Goal: Information Seeking & Learning: Learn about a topic

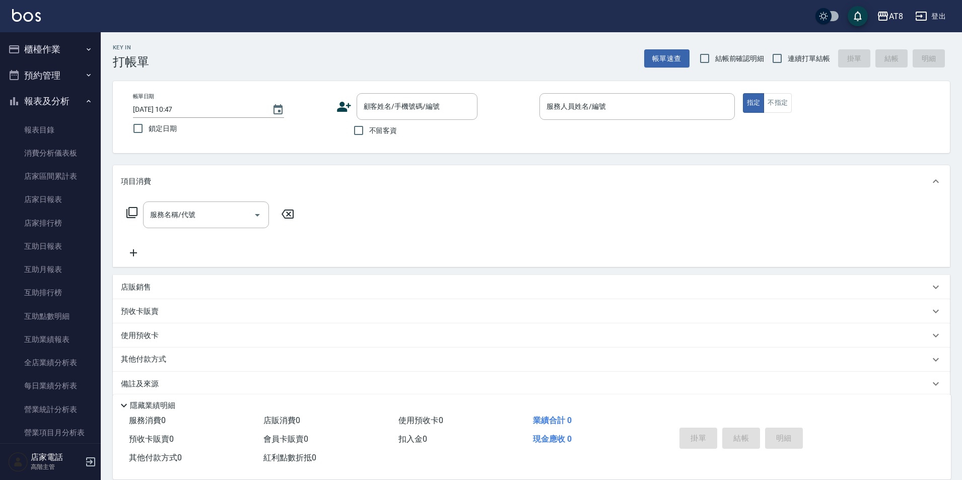
click at [928, 13] on button "登出" at bounding box center [930, 16] width 39 height 19
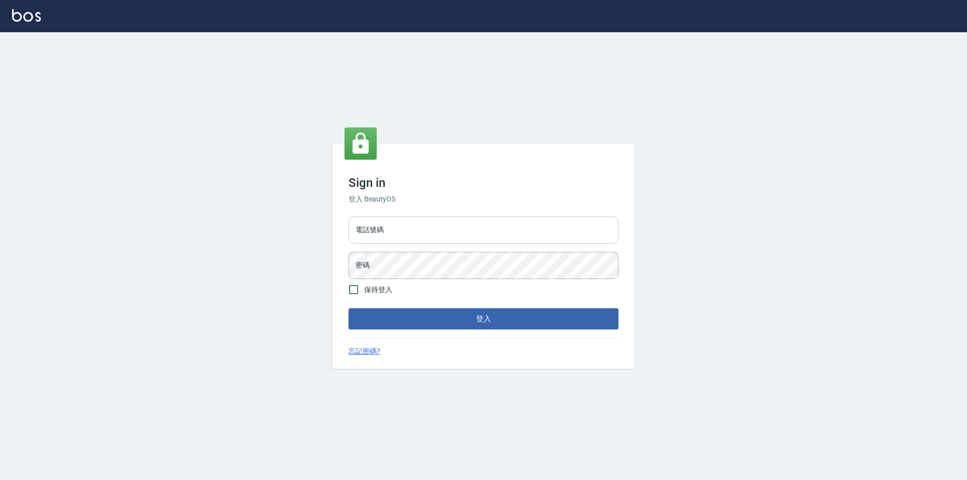
click at [417, 225] on input "電話號碼" at bounding box center [483, 230] width 270 height 27
click at [421, 225] on input "電話號碼" at bounding box center [483, 230] width 270 height 27
type input "0425151178"
click at [348, 308] on button "登入" at bounding box center [483, 318] width 270 height 21
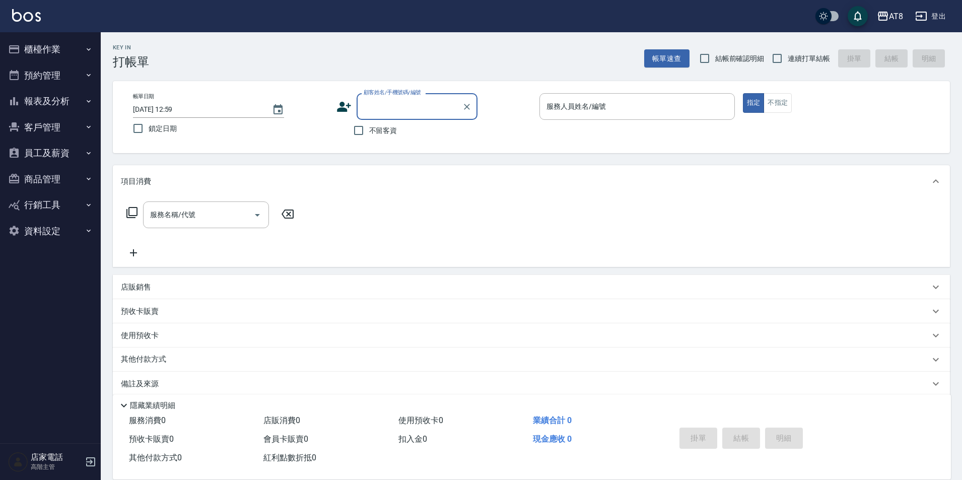
drag, startPoint x: 70, startPoint y: 96, endPoint x: 65, endPoint y: 102, distance: 7.9
click at [70, 96] on button "報表及分析" at bounding box center [50, 101] width 93 height 26
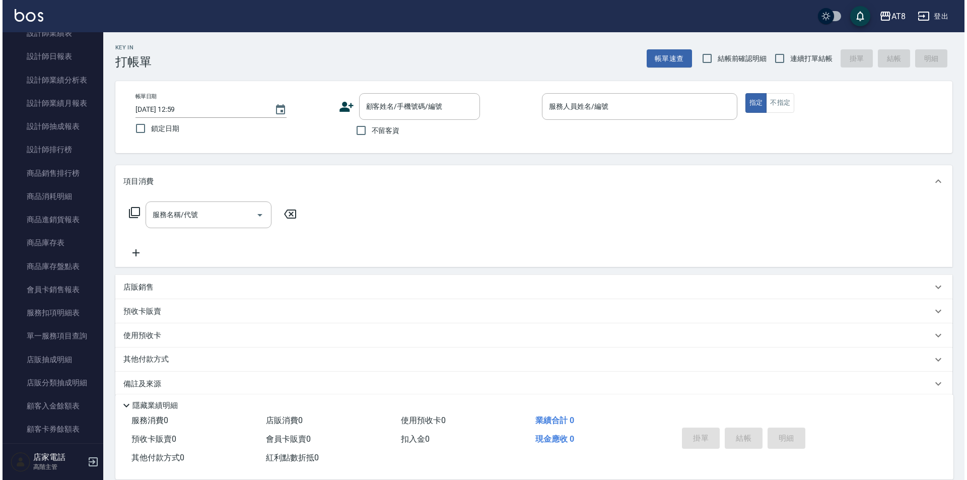
scroll to position [437, 0]
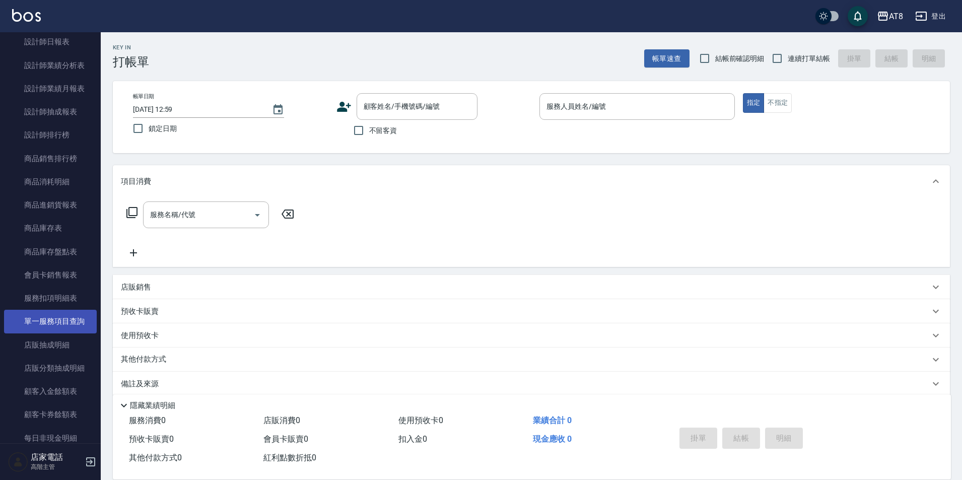
click at [69, 325] on link "單一服務項目查詢" at bounding box center [50, 321] width 93 height 23
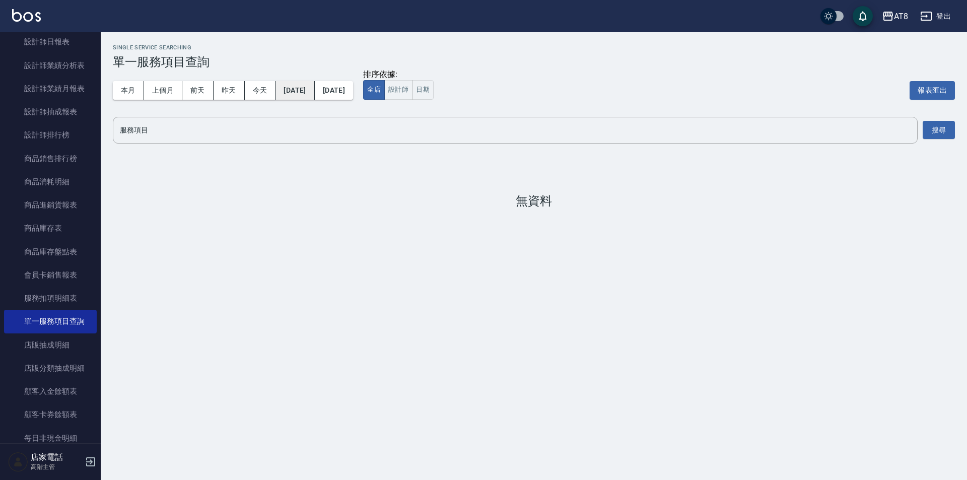
click at [307, 96] on button "[DATE]" at bounding box center [294, 90] width 39 height 19
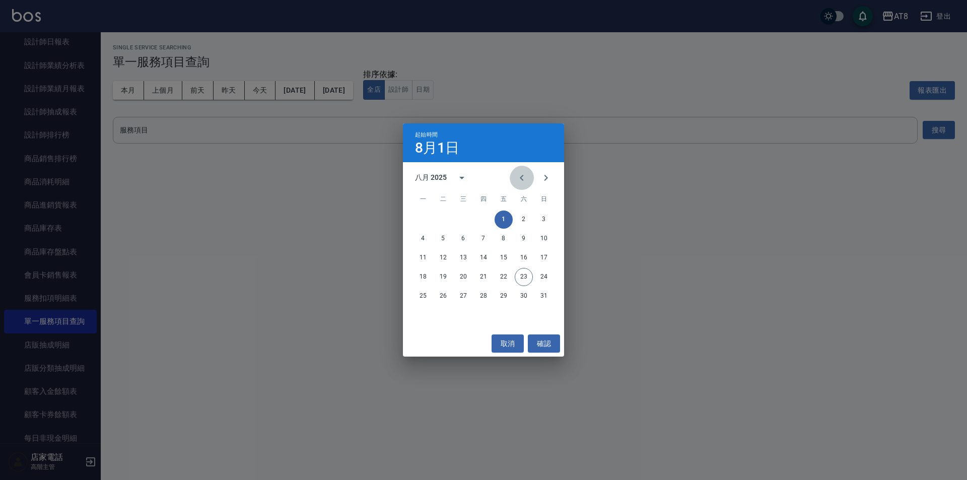
click at [521, 173] on icon "Previous month" at bounding box center [522, 178] width 12 height 12
click at [445, 220] on button "1" at bounding box center [443, 219] width 18 height 18
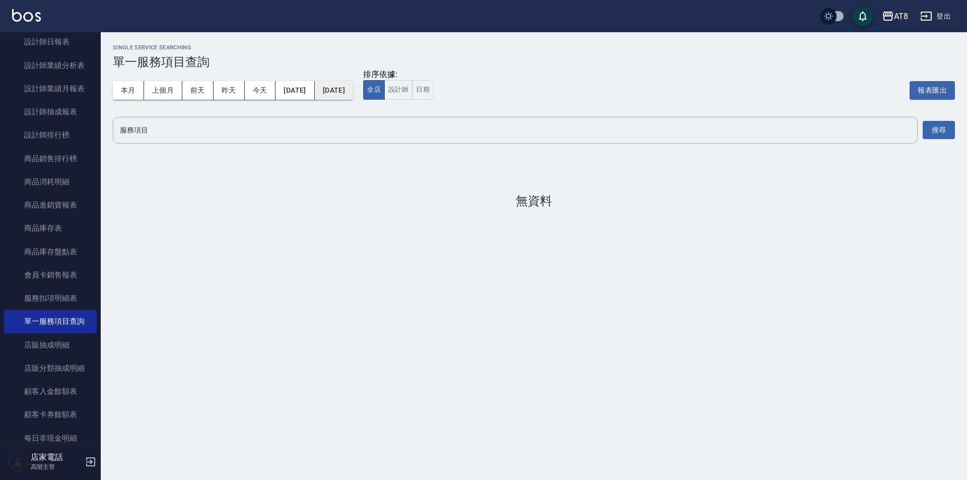
click at [353, 97] on button "[DATE]" at bounding box center [334, 90] width 38 height 19
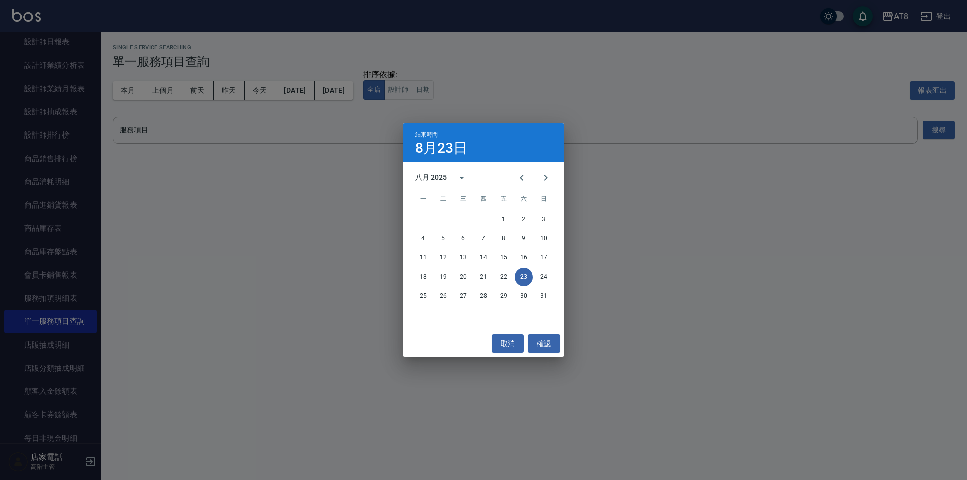
click at [630, 101] on div "結束時間 [DATE] 八月 2025 一 二 三 四 五 六 日 1 2 3 4 5 6 7 8 9 10 11 12 13 14 15 16 17 18 …" at bounding box center [483, 240] width 967 height 480
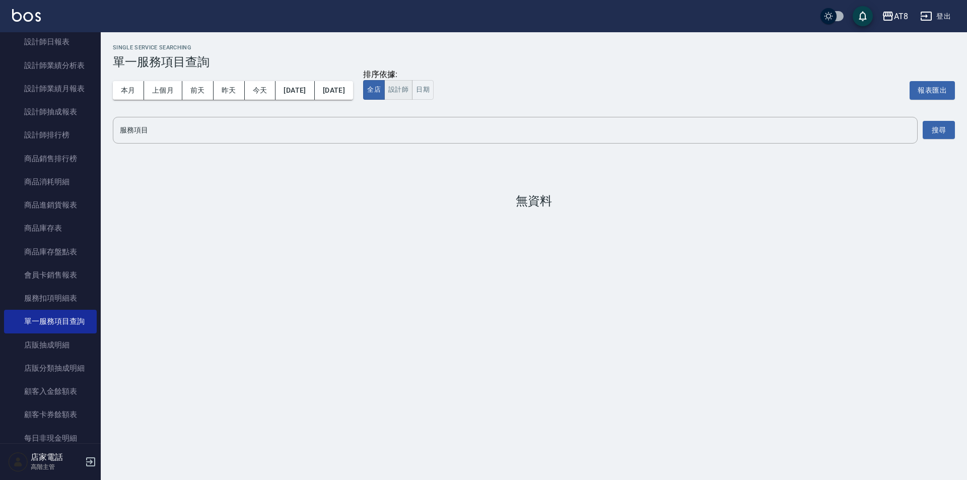
click at [412, 93] on button "設計師" at bounding box center [398, 90] width 28 height 20
click at [401, 139] on input "服務項目" at bounding box center [515, 130] width 796 height 18
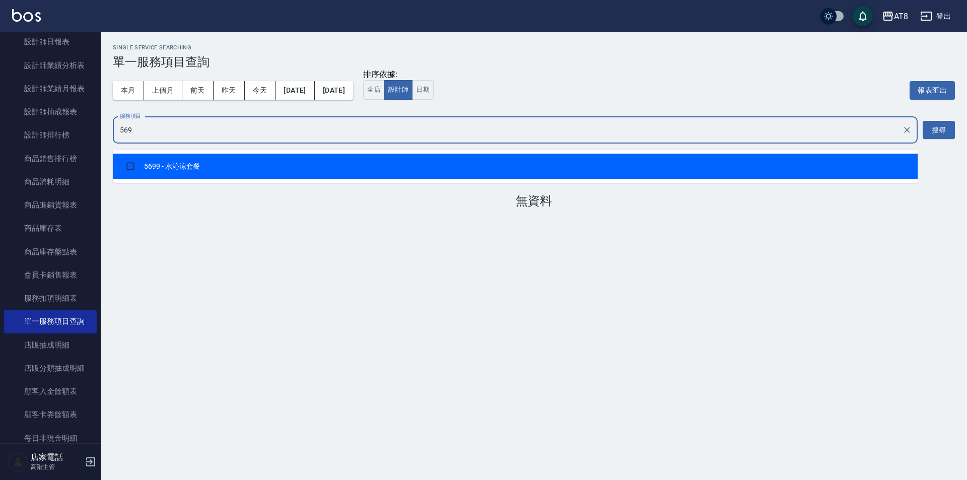
type input "5699"
click at [348, 161] on li "5699 - 水沁涼套餐" at bounding box center [515, 166] width 805 height 25
checkbox input "true"
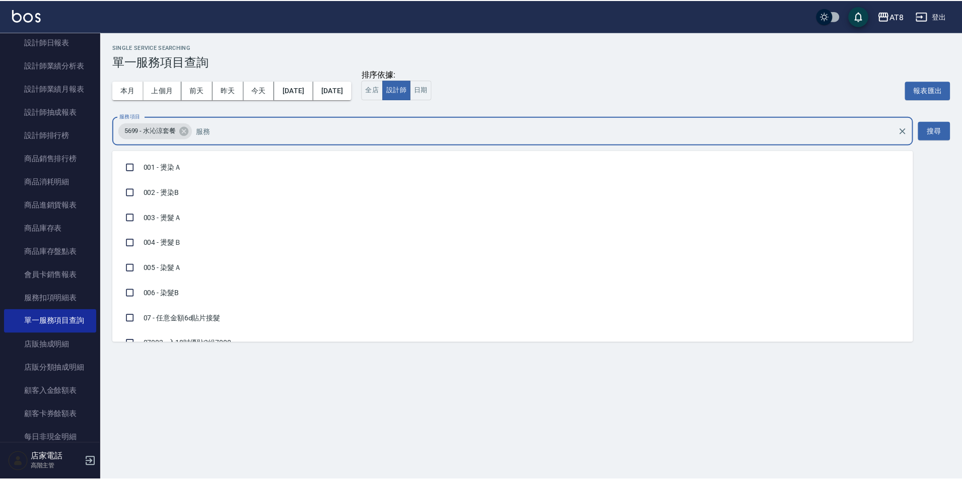
scroll to position [2942, 0]
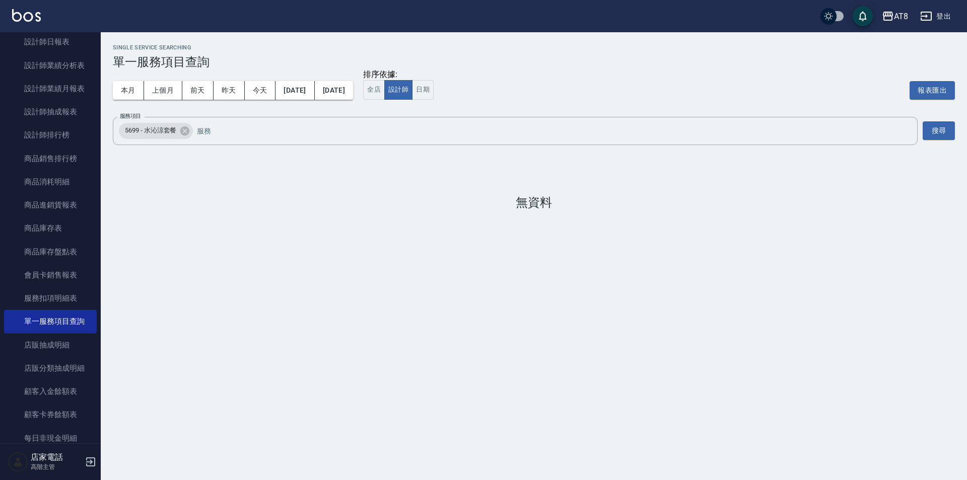
click at [616, 371] on div "Single Service Searching 單一服務項目查詢 本月 上個月 [DATE] [DATE] [DATE] [DATE] [DATE] 排序依…" at bounding box center [483, 240] width 967 height 480
click at [936, 134] on button "搜尋" at bounding box center [938, 130] width 32 height 19
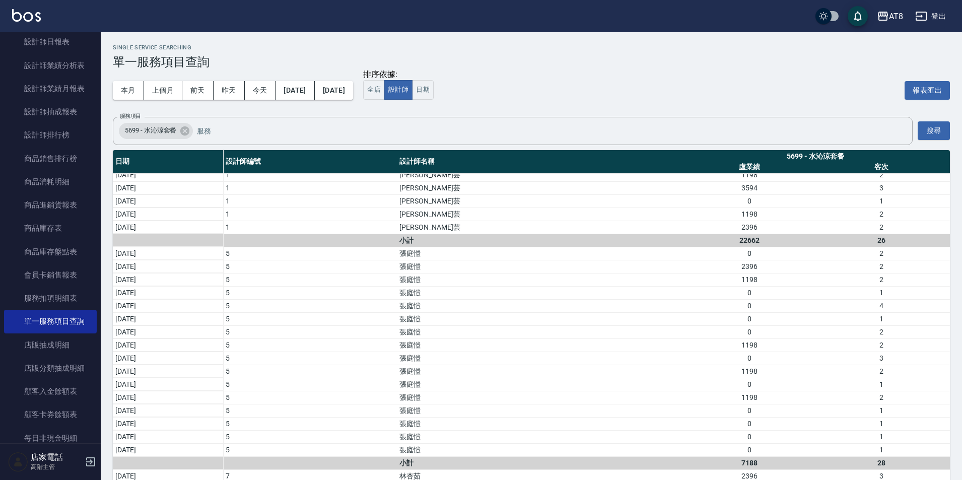
scroll to position [190, 0]
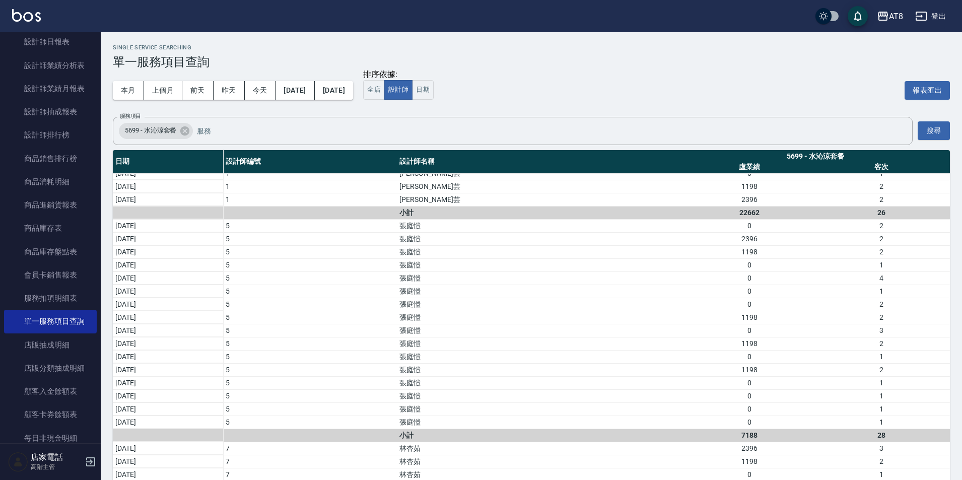
drag, startPoint x: 950, startPoint y: 278, endPoint x: 952, endPoint y: 266, distance: 11.9
click at [952, 266] on div "Single Service Searching 單一服務項目查詢 本月 上個月 [DATE] [DATE] [DATE] [DATE] [DATE] 排序依…" at bounding box center [531, 274] width 861 height 484
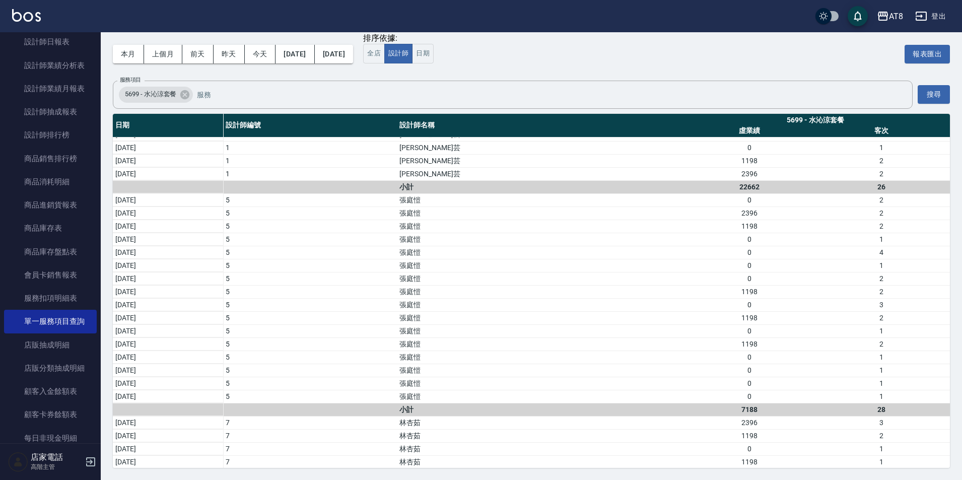
scroll to position [174, 0]
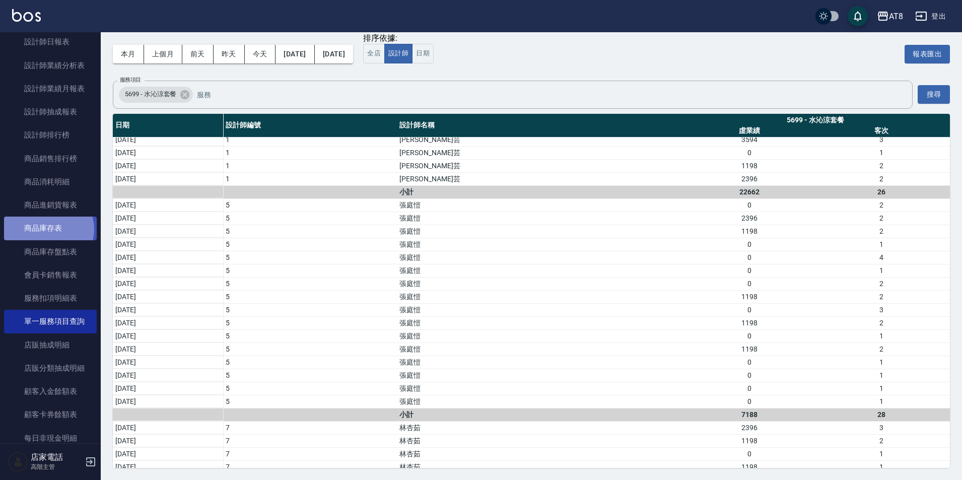
click at [48, 229] on link "商品庫存表" at bounding box center [50, 228] width 93 height 23
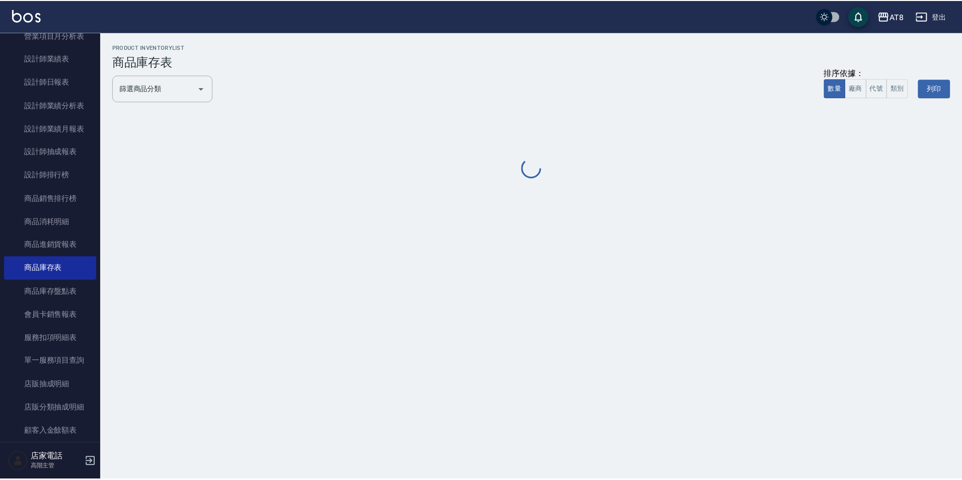
scroll to position [394, 0]
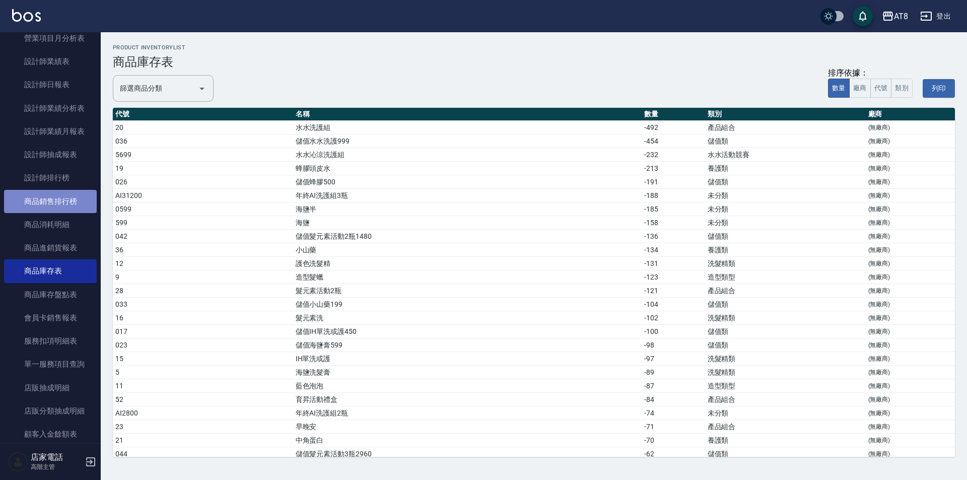
click at [66, 198] on link "商品銷售排行榜" at bounding box center [50, 201] width 93 height 23
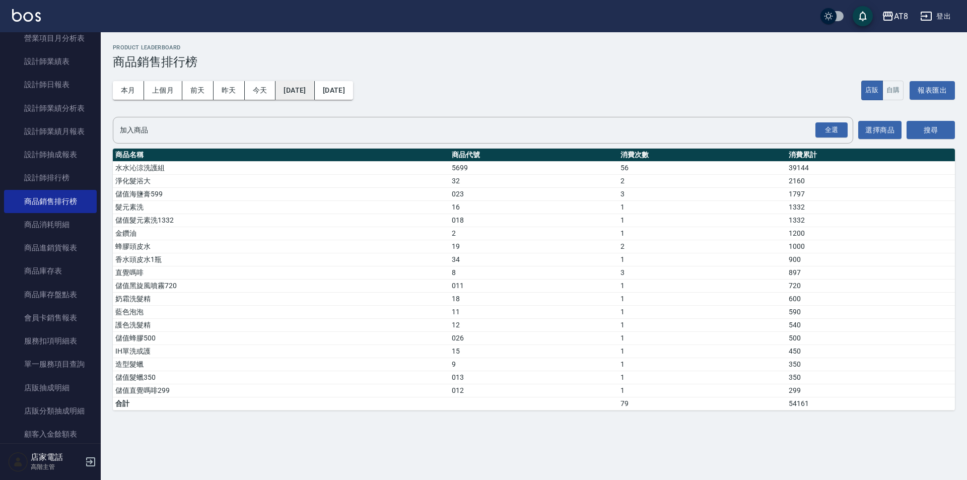
click at [306, 83] on button "[DATE]" at bounding box center [294, 90] width 39 height 19
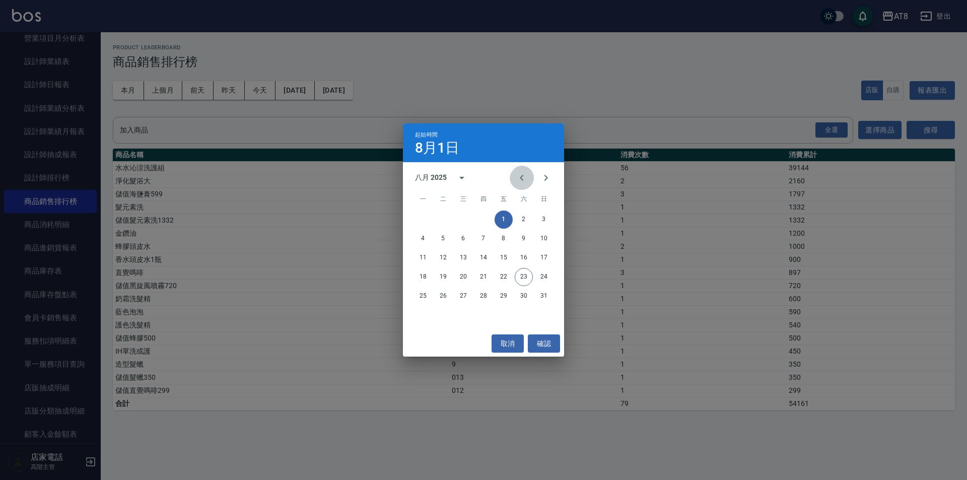
click at [516, 173] on icon "Previous month" at bounding box center [522, 178] width 12 height 12
click at [443, 218] on button "1" at bounding box center [443, 219] width 18 height 18
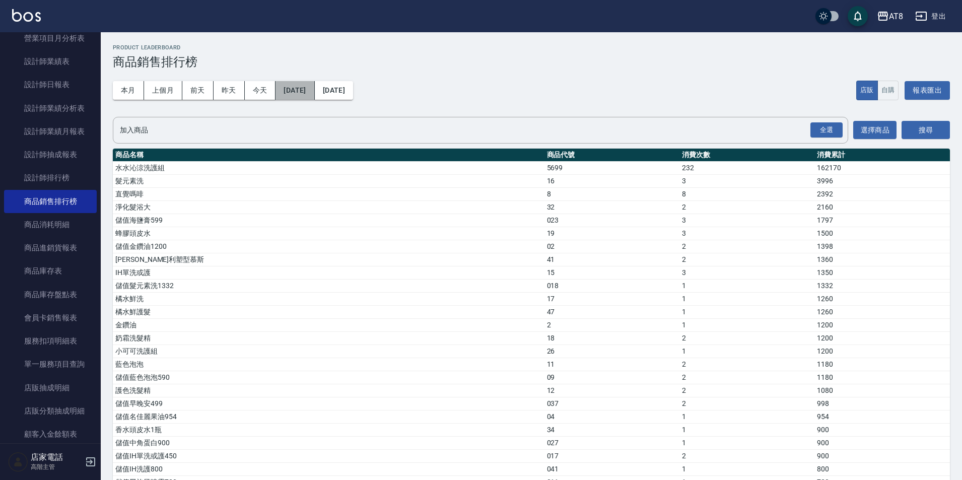
click at [314, 93] on button "[DATE]" at bounding box center [294, 90] width 39 height 19
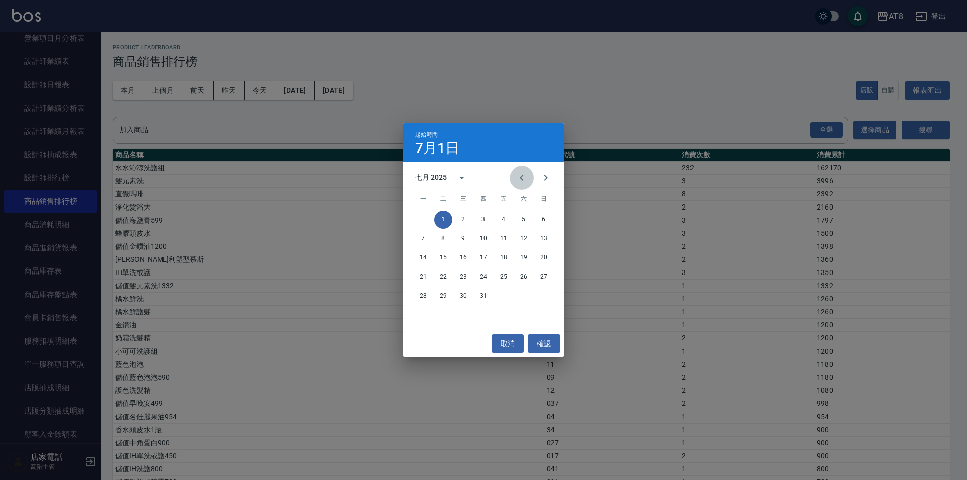
click at [516, 176] on icon "Previous month" at bounding box center [522, 178] width 12 height 12
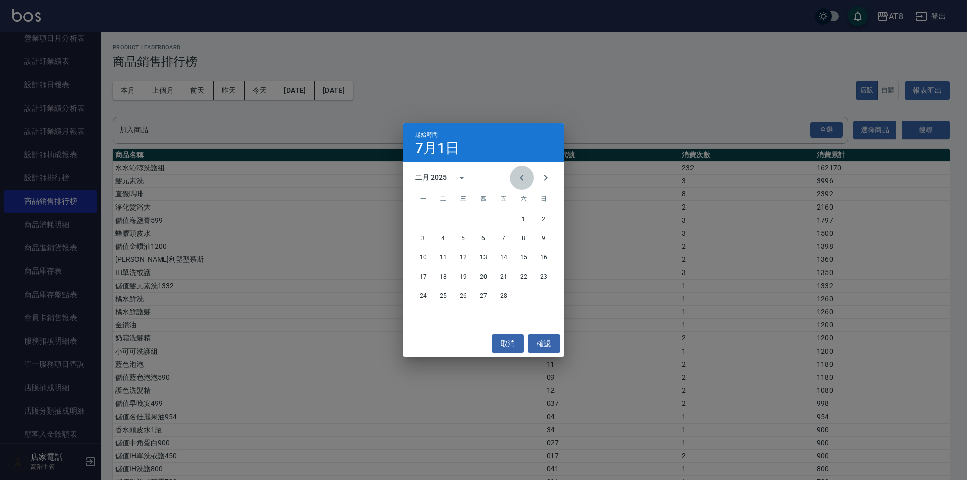
click at [516, 176] on icon "Previous month" at bounding box center [522, 178] width 12 height 12
click at [461, 217] on button "1" at bounding box center [463, 219] width 18 height 18
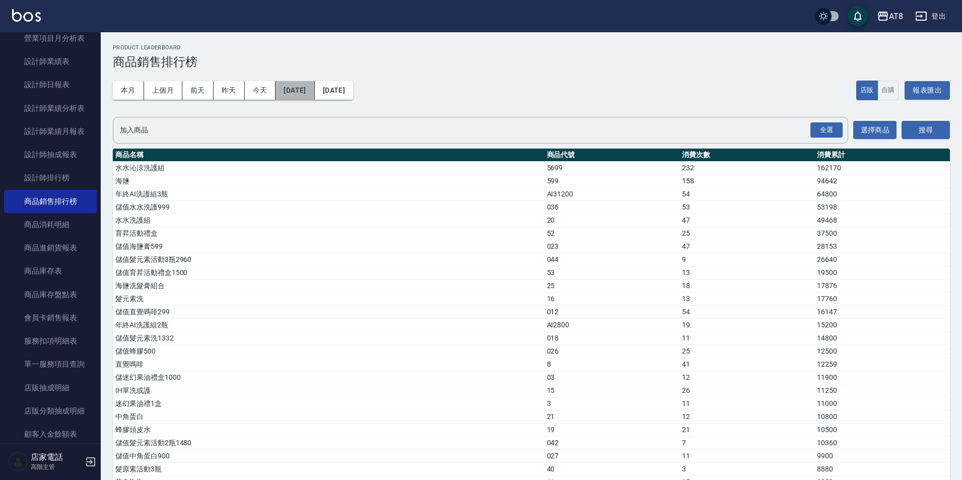
click at [314, 93] on button "[DATE]" at bounding box center [294, 90] width 39 height 19
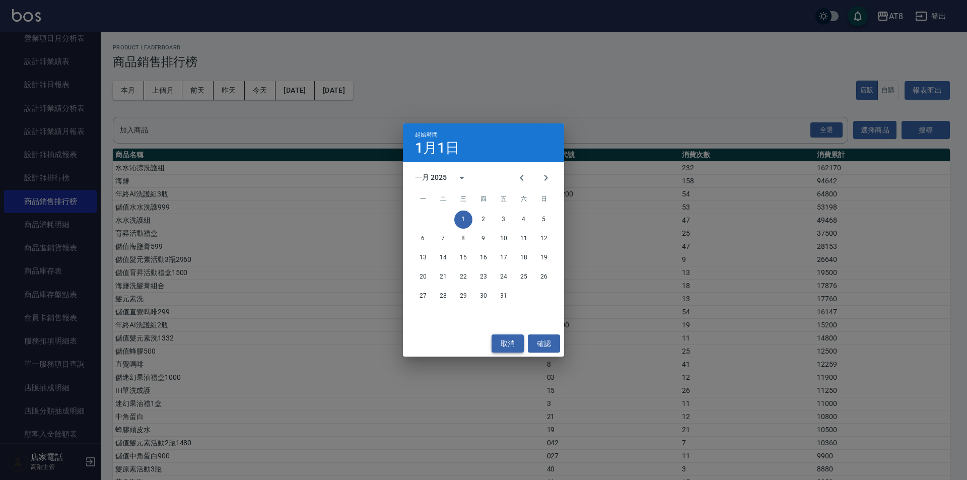
click at [512, 345] on button "取消" at bounding box center [507, 343] width 32 height 19
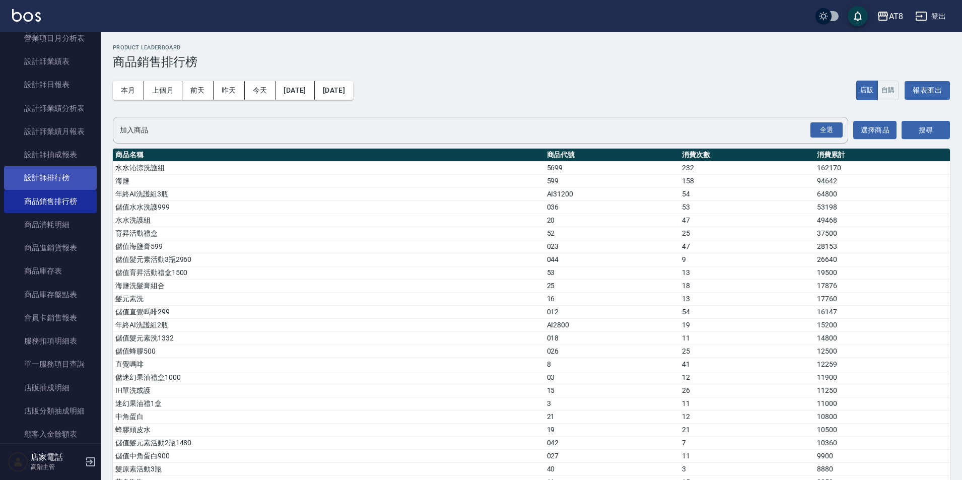
click at [60, 181] on link "設計師排行榜" at bounding box center [50, 177] width 93 height 23
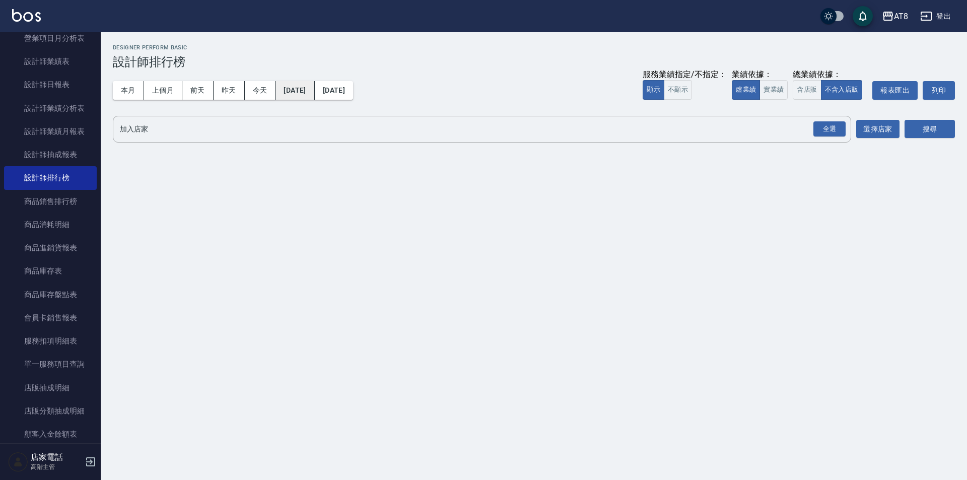
click at [303, 97] on button "[DATE]" at bounding box center [294, 90] width 39 height 19
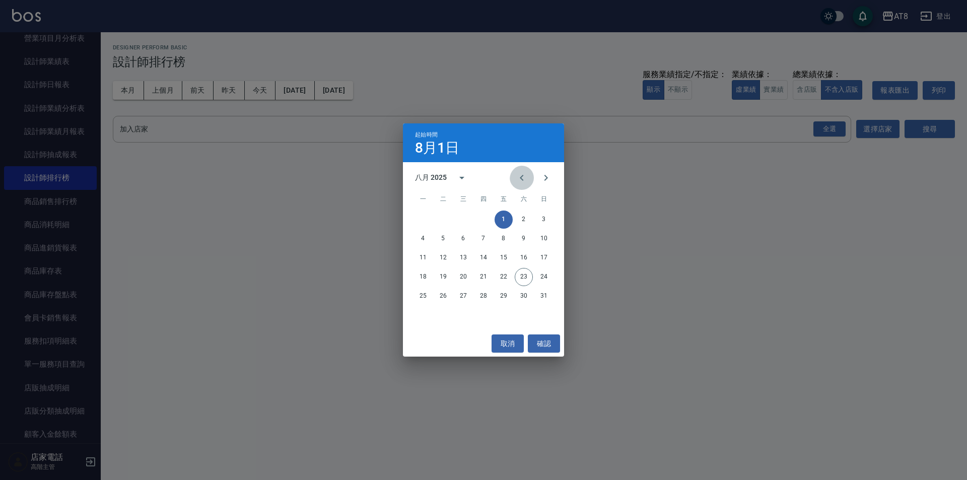
click at [516, 179] on icon "Previous month" at bounding box center [522, 178] width 12 height 12
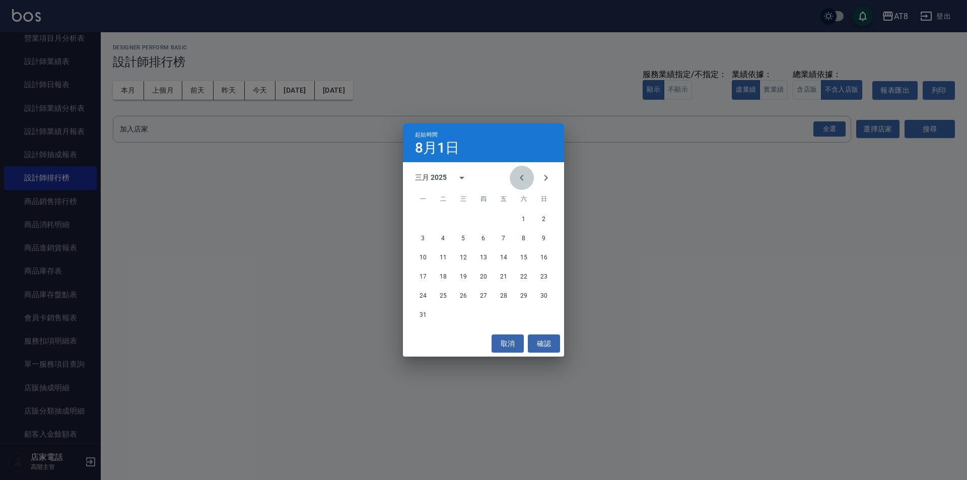
click at [510, 181] on button "Previous month" at bounding box center [522, 178] width 24 height 24
click at [467, 220] on button "1" at bounding box center [463, 219] width 18 height 18
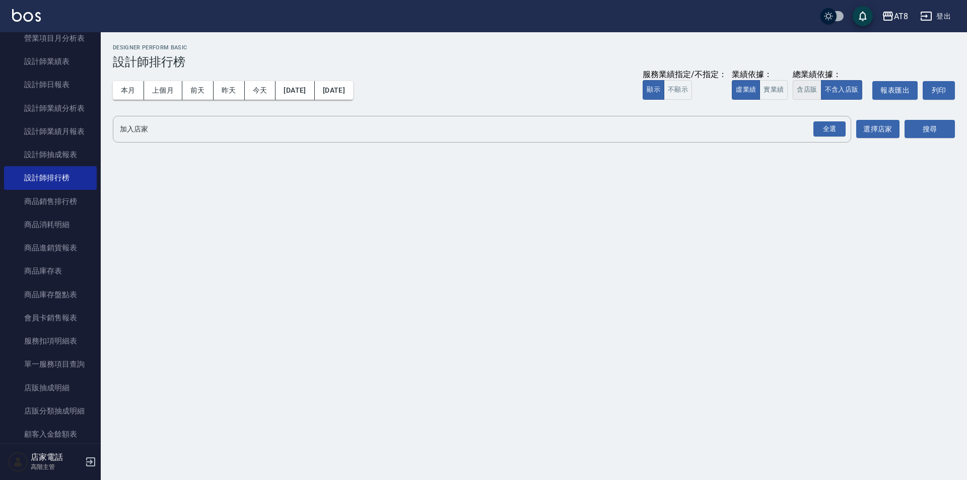
click at [796, 94] on button "含店販" at bounding box center [807, 90] width 28 height 20
click at [362, 136] on input "加入店家" at bounding box center [474, 129] width 714 height 18
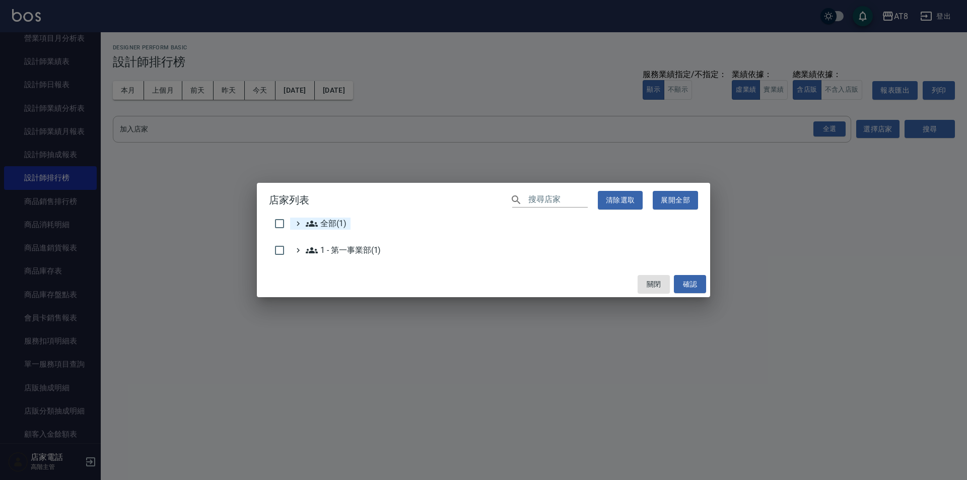
click at [346, 223] on span "全部(1)" at bounding box center [326, 224] width 41 height 12
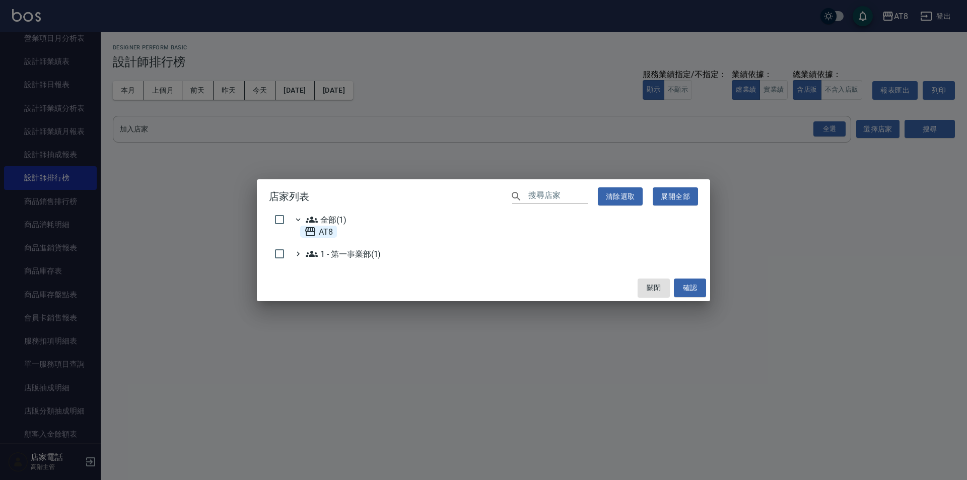
click at [331, 234] on span "AT8" at bounding box center [318, 232] width 29 height 12
checkbox input "true"
click at [687, 291] on button "確認" at bounding box center [690, 287] width 32 height 19
checkbox input "false"
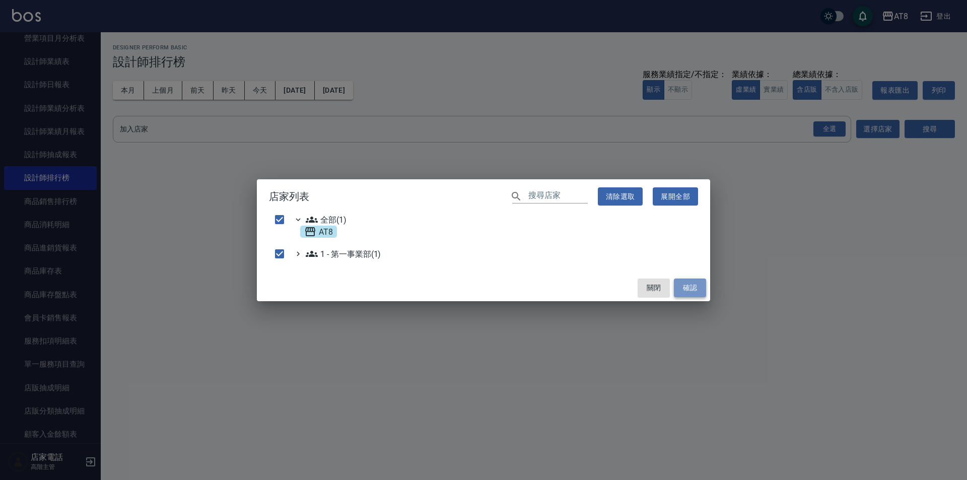
checkbox input "false"
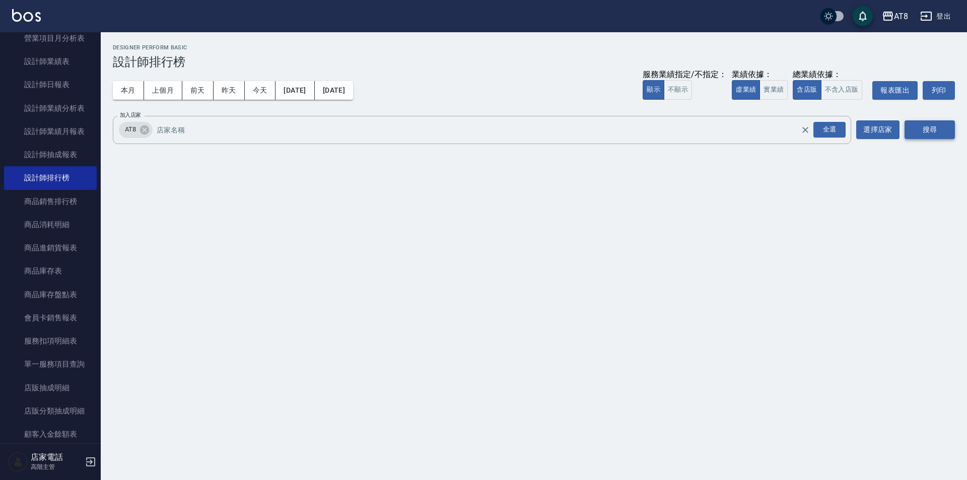
click at [927, 128] on button "搜尋" at bounding box center [929, 129] width 50 height 19
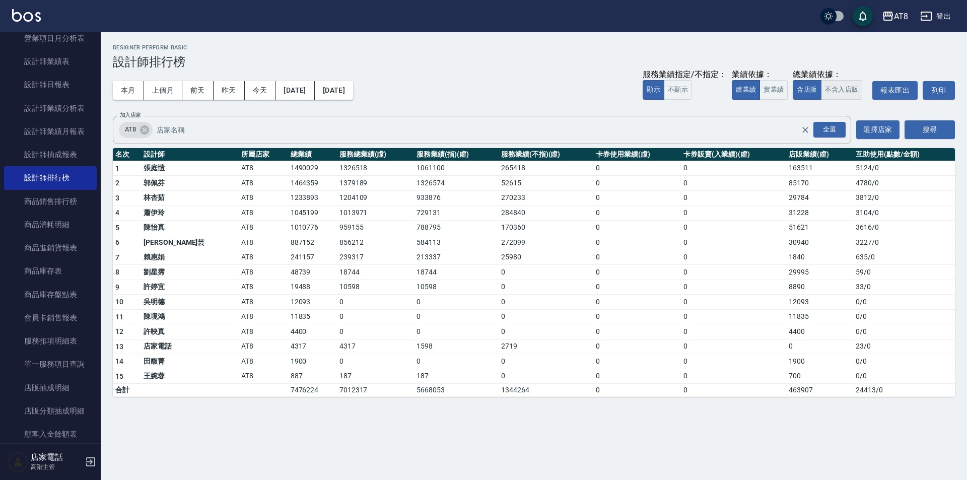
click at [846, 100] on button "不含入店販" at bounding box center [842, 90] width 42 height 20
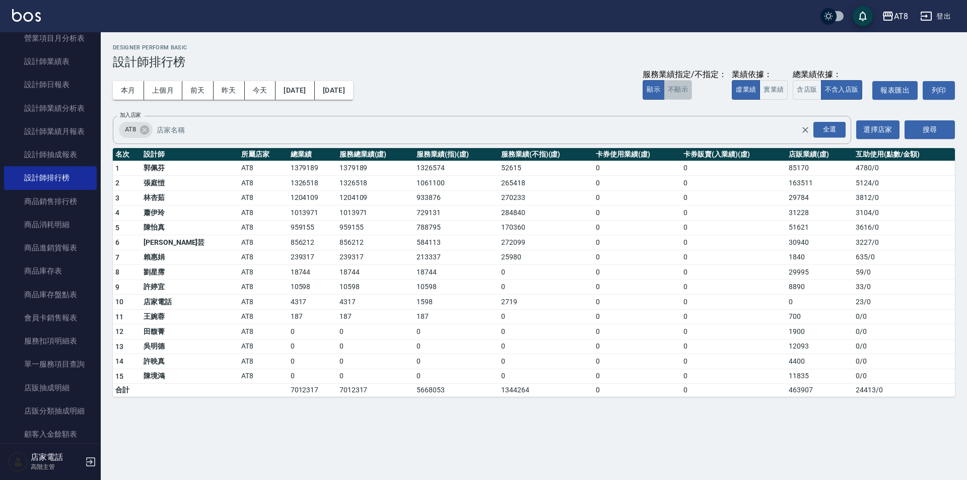
click at [664, 96] on button "不顯示" at bounding box center [678, 90] width 28 height 20
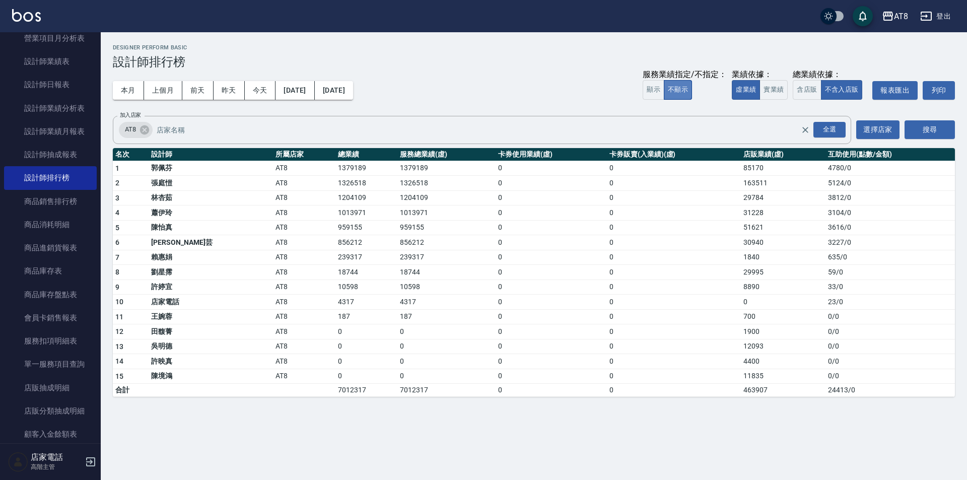
click at [664, 95] on button "不顯示" at bounding box center [678, 90] width 28 height 20
click at [643, 93] on button "顯示" at bounding box center [654, 90] width 22 height 20
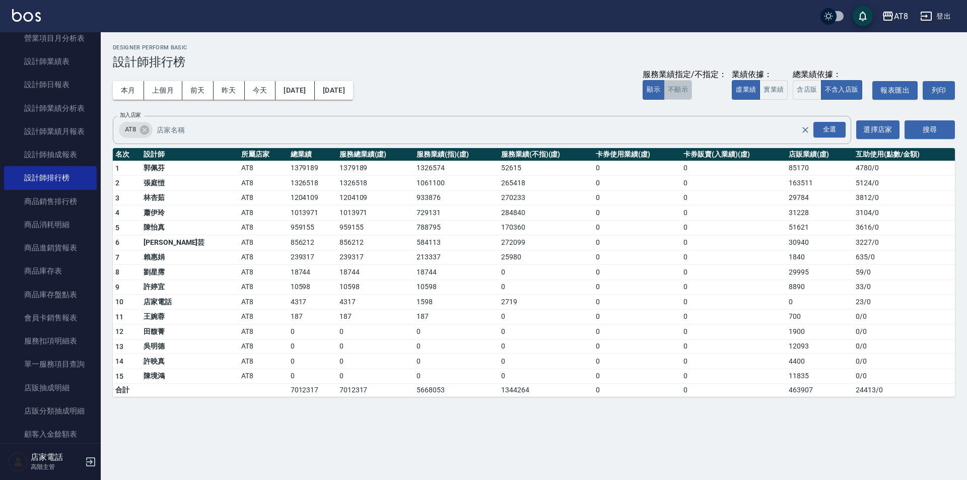
click at [664, 95] on button "不顯示" at bounding box center [678, 90] width 28 height 20
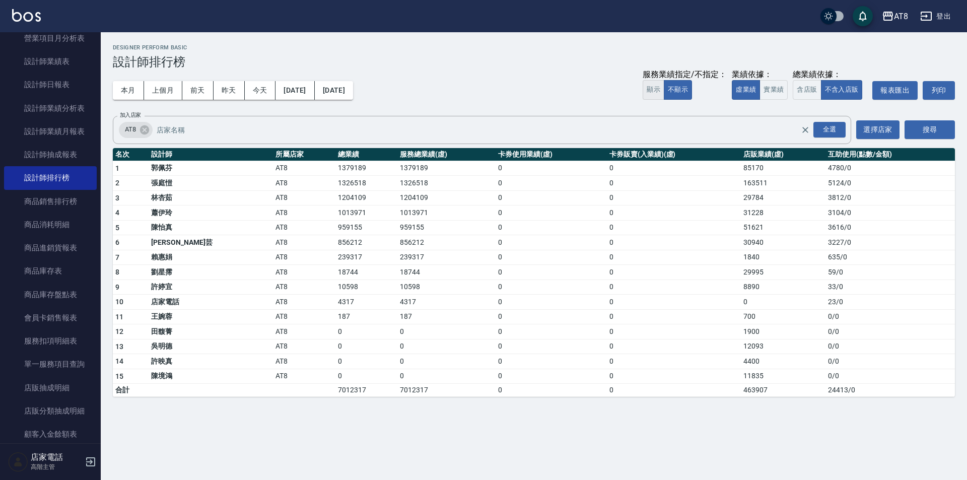
click at [643, 95] on button "顯示" at bounding box center [654, 90] width 22 height 20
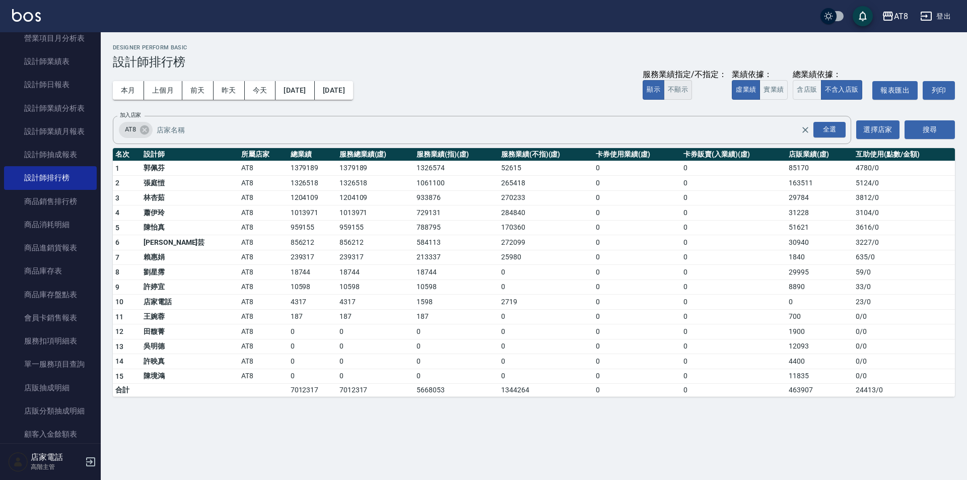
click at [664, 96] on button "不顯示" at bounding box center [678, 90] width 28 height 20
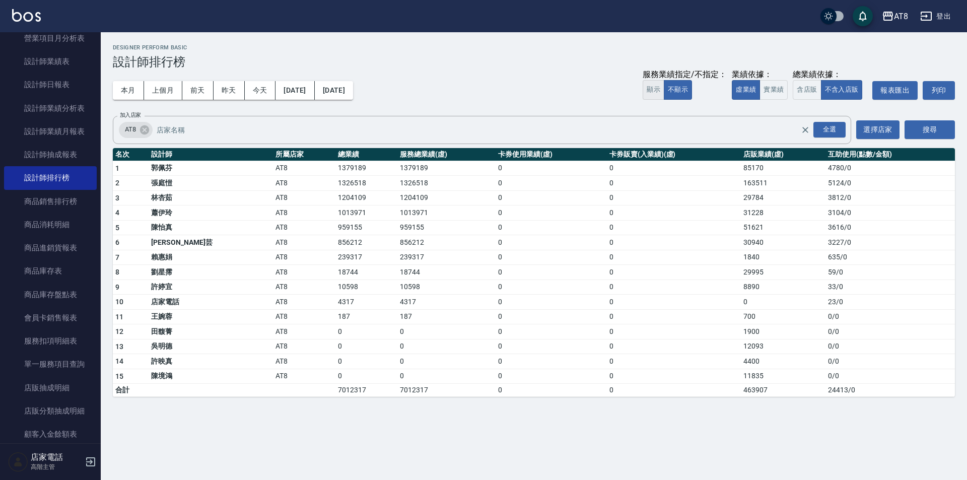
click at [643, 95] on button "顯示" at bounding box center [654, 90] width 22 height 20
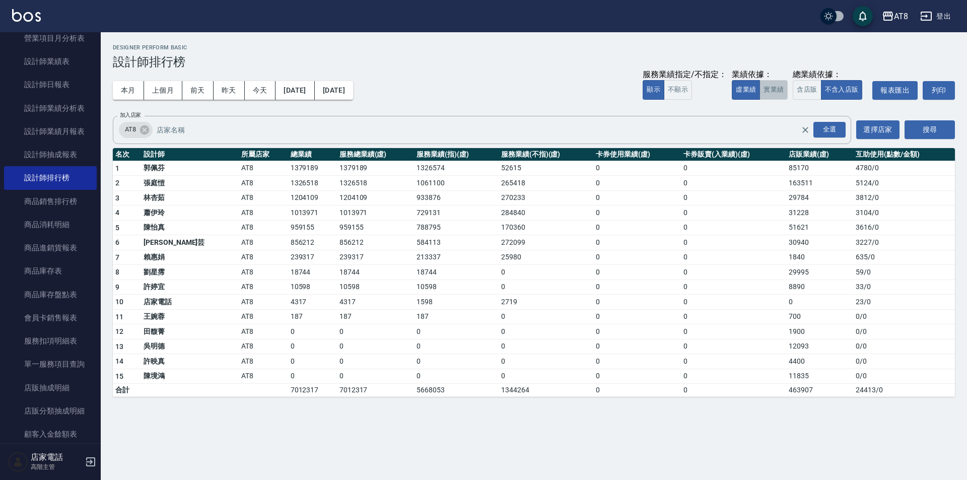
click at [759, 91] on button "實業績" at bounding box center [773, 90] width 28 height 20
click at [732, 93] on button "虛業績" at bounding box center [746, 90] width 28 height 20
drag, startPoint x: 198, startPoint y: 242, endPoint x: 351, endPoint y: 248, distance: 153.7
click at [350, 248] on tr "6 [PERSON_NAME]芸 AT8 856212 856212 584113 272099 0 0 30940 3227 / 0" at bounding box center [534, 242] width 842 height 15
click at [414, 247] on td "584113" at bounding box center [456, 242] width 85 height 15
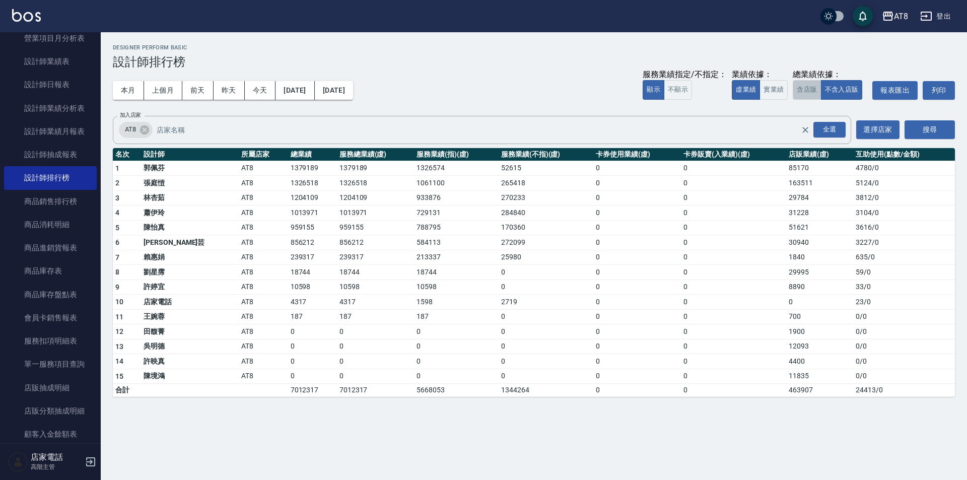
click at [804, 89] on button "含店販" at bounding box center [807, 90] width 28 height 20
click at [759, 94] on button "實業績" at bounding box center [773, 90] width 28 height 20
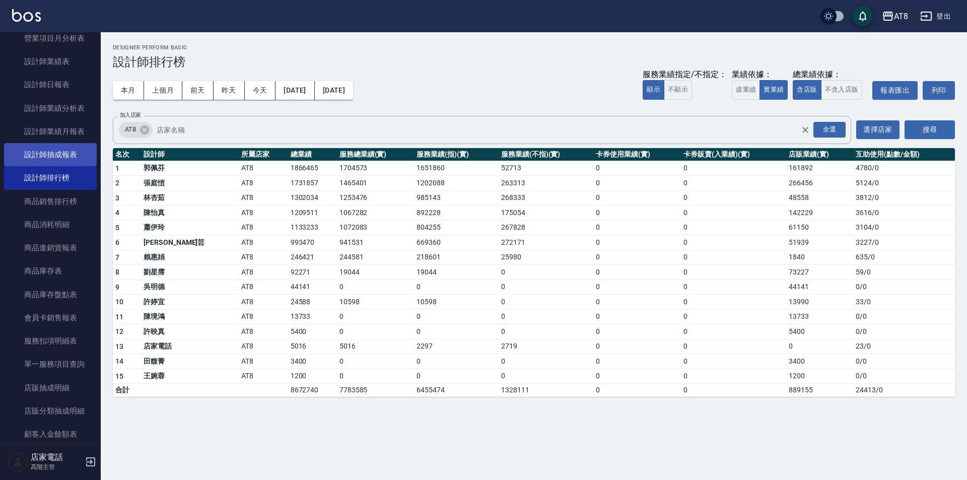
click at [62, 157] on link "設計師抽成報表" at bounding box center [50, 154] width 93 height 23
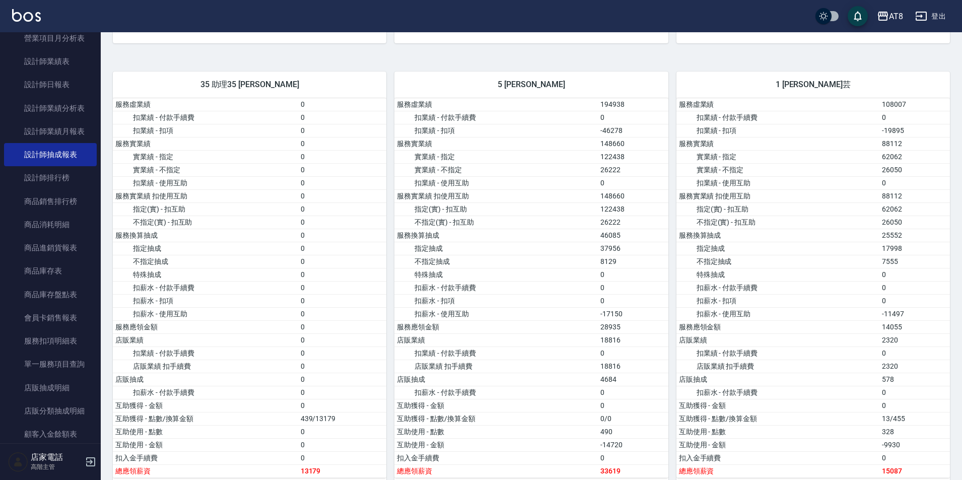
scroll to position [966, 0]
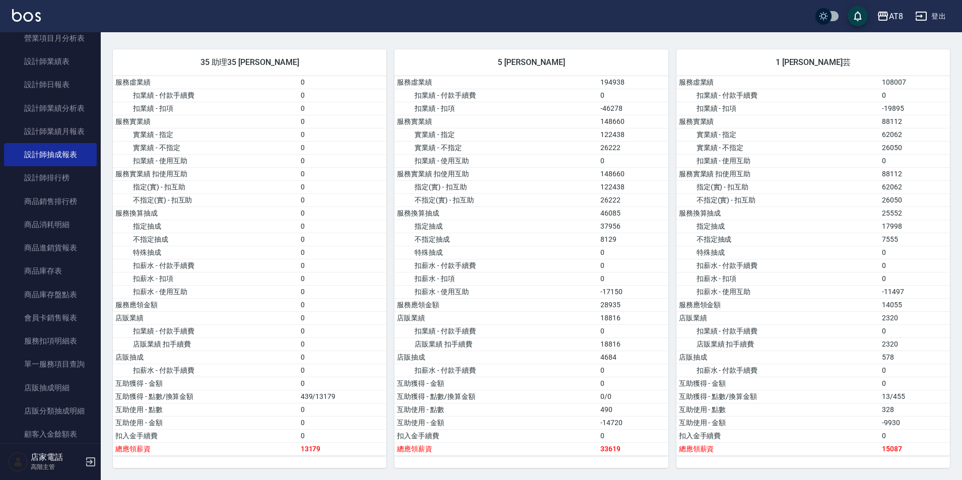
click at [535, 318] on td "店販業績" at bounding box center [495, 317] width 203 height 13
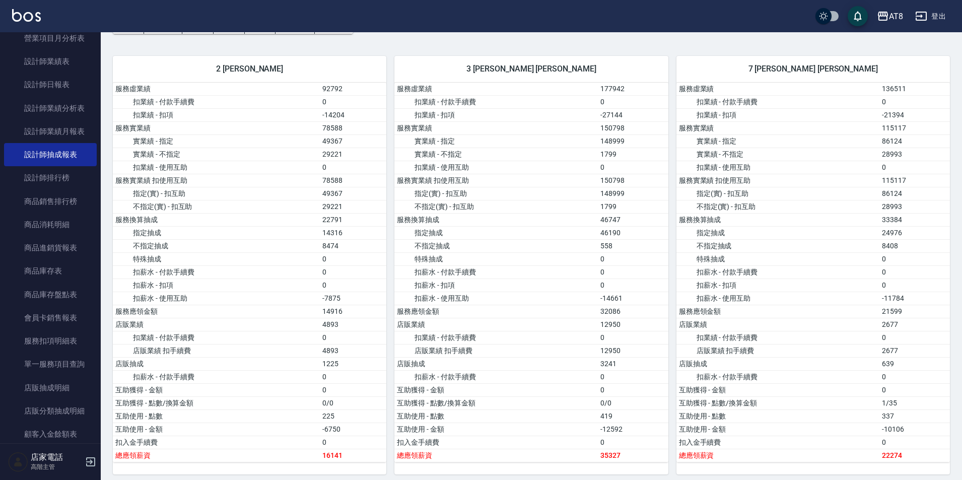
scroll to position [0, 0]
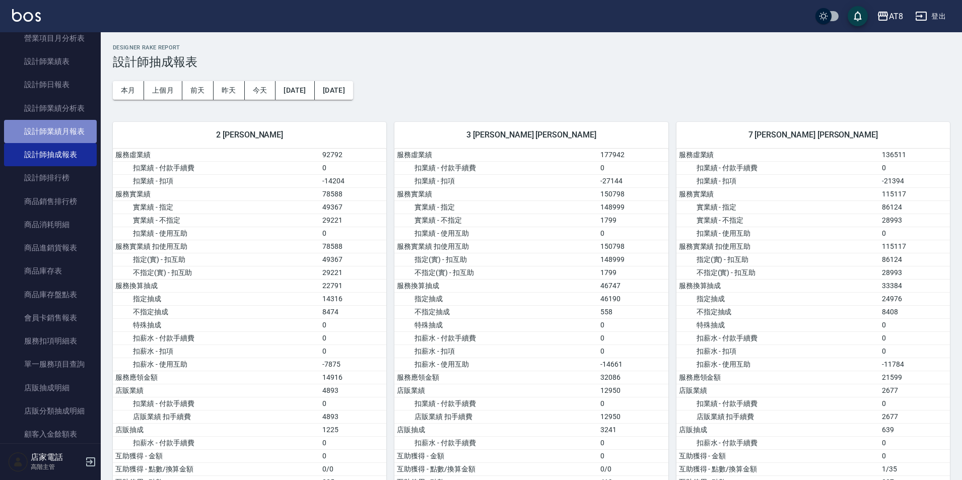
click at [70, 134] on link "設計師業績月報表" at bounding box center [50, 131] width 93 height 23
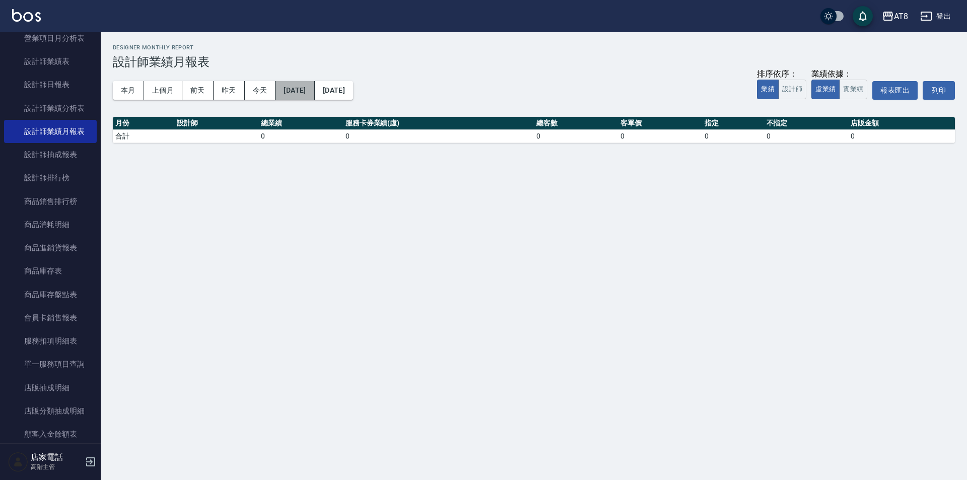
click at [314, 89] on button "[DATE]" at bounding box center [294, 90] width 39 height 19
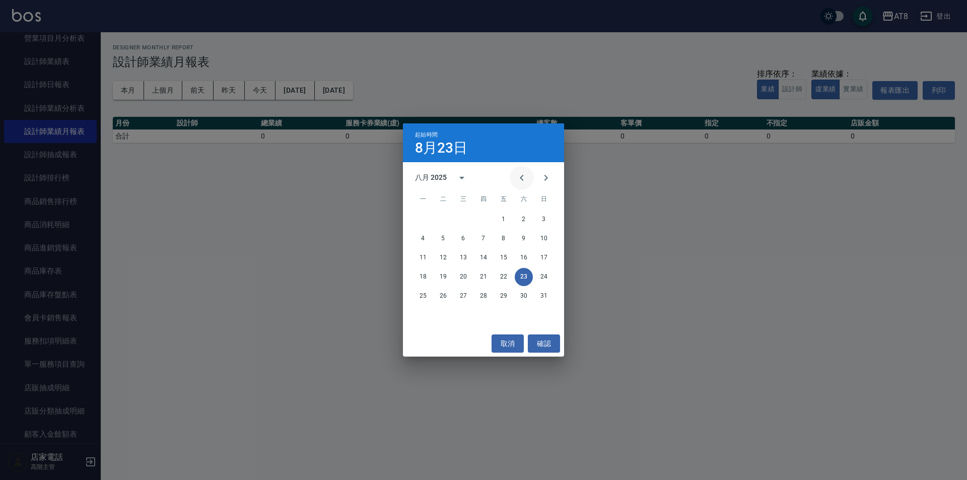
click at [516, 176] on icon "Previous month" at bounding box center [522, 178] width 12 height 12
click at [516, 177] on icon "Previous month" at bounding box center [522, 178] width 12 height 12
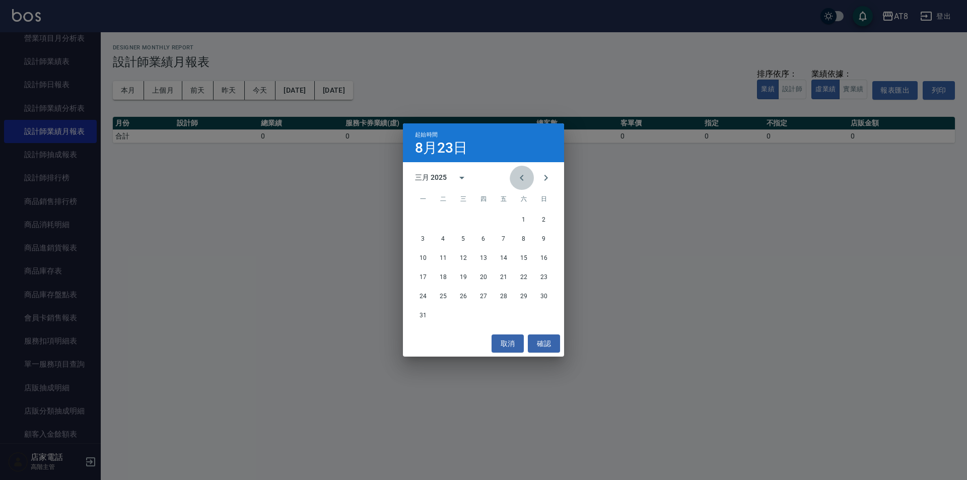
click at [516, 177] on icon "Previous month" at bounding box center [522, 178] width 12 height 12
click at [460, 222] on button "1" at bounding box center [463, 219] width 18 height 18
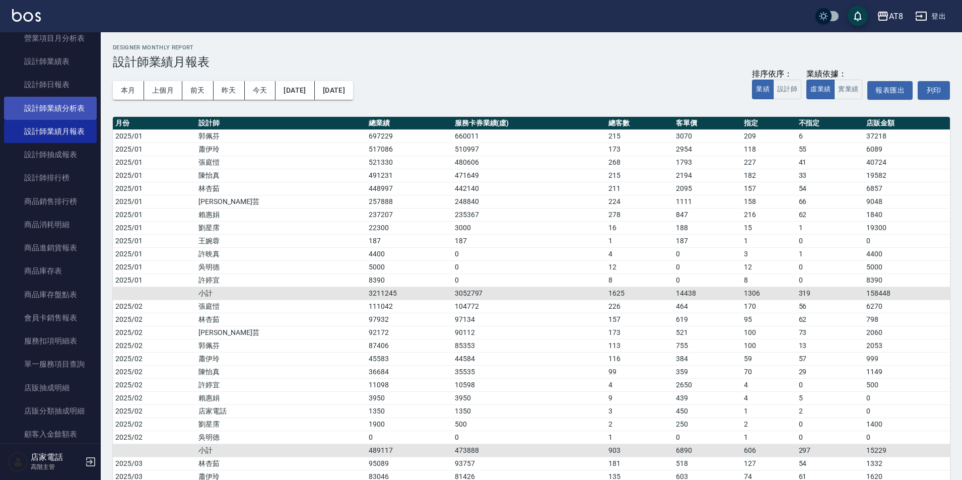
click at [52, 109] on link "設計師業績分析表" at bounding box center [50, 108] width 93 height 23
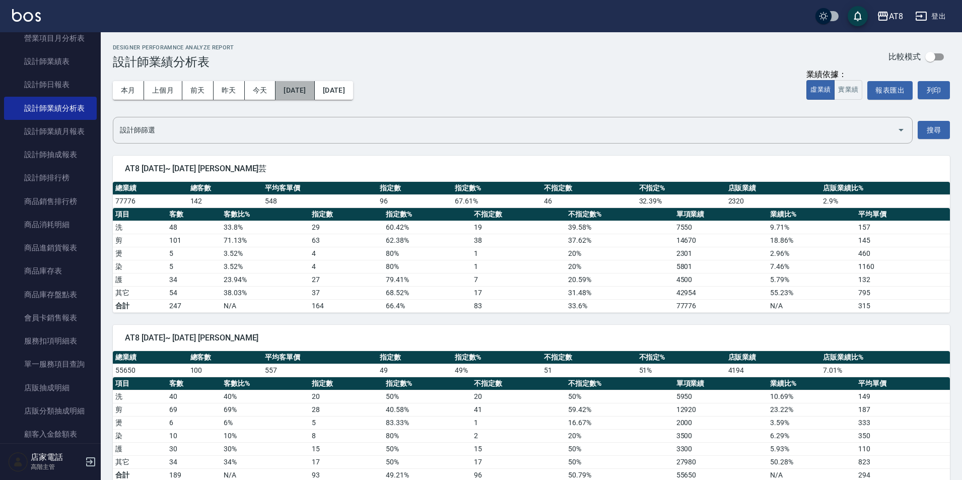
click at [296, 95] on button "[DATE]" at bounding box center [294, 90] width 39 height 19
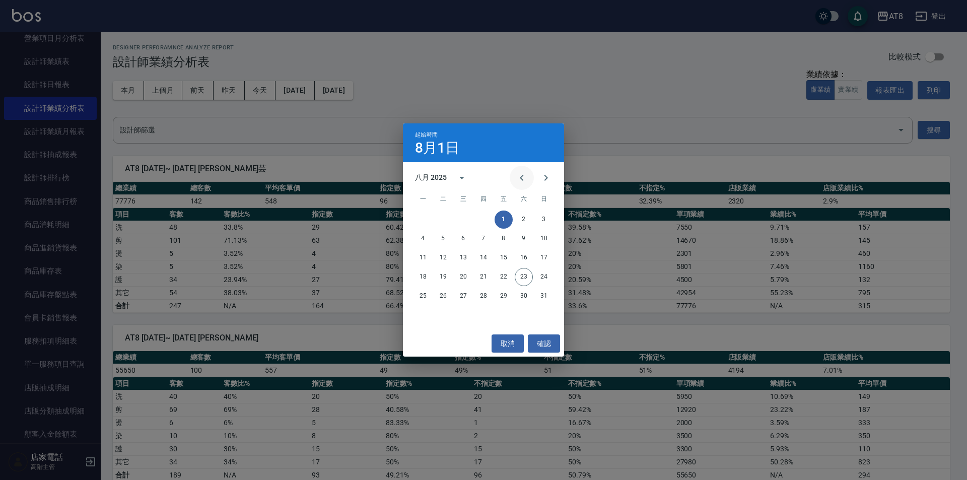
click at [519, 177] on icon "Previous month" at bounding box center [522, 178] width 12 height 12
click at [517, 178] on icon "Previous month" at bounding box center [522, 178] width 12 height 12
click at [516, 179] on icon "Previous month" at bounding box center [522, 178] width 12 height 12
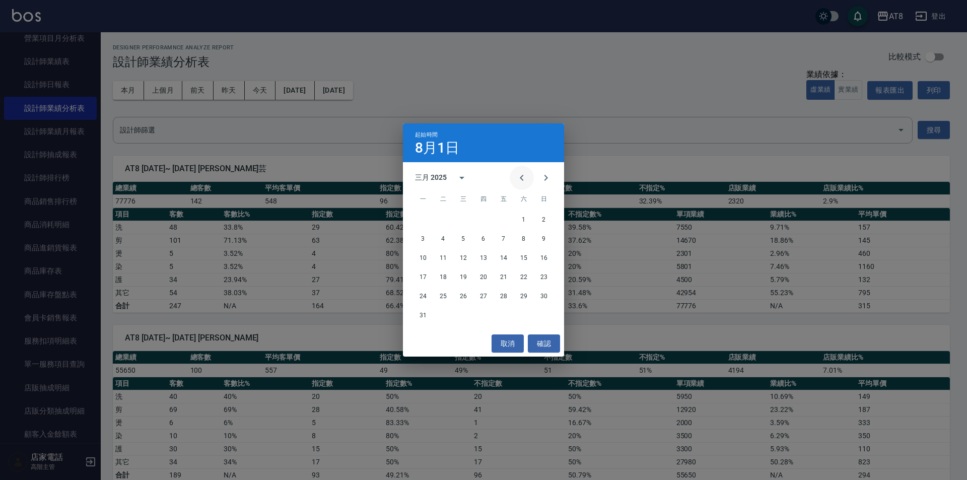
click at [516, 179] on icon "Previous month" at bounding box center [522, 178] width 12 height 12
drag, startPoint x: 511, startPoint y: 180, endPoint x: 515, endPoint y: 184, distance: 5.7
click at [516, 181] on icon "Previous month" at bounding box center [522, 178] width 12 height 12
click at [466, 218] on button "1" at bounding box center [463, 219] width 18 height 18
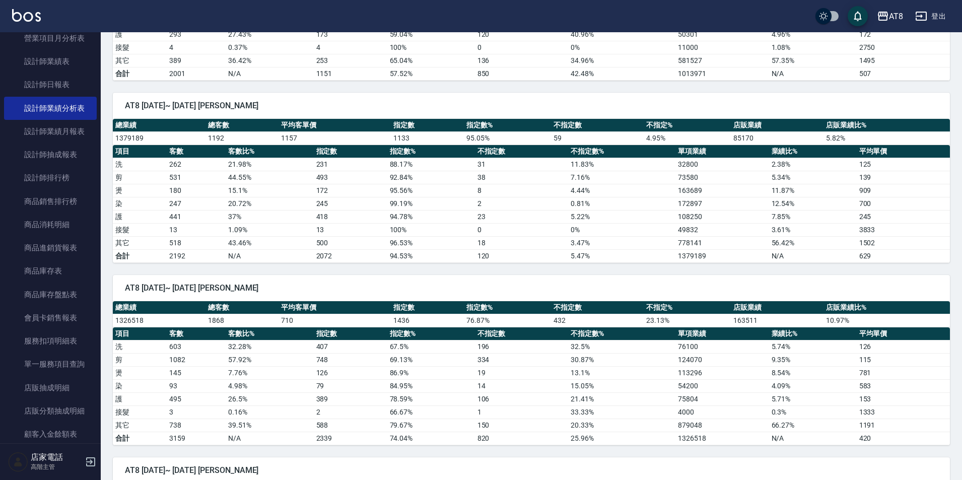
scroll to position [486, 0]
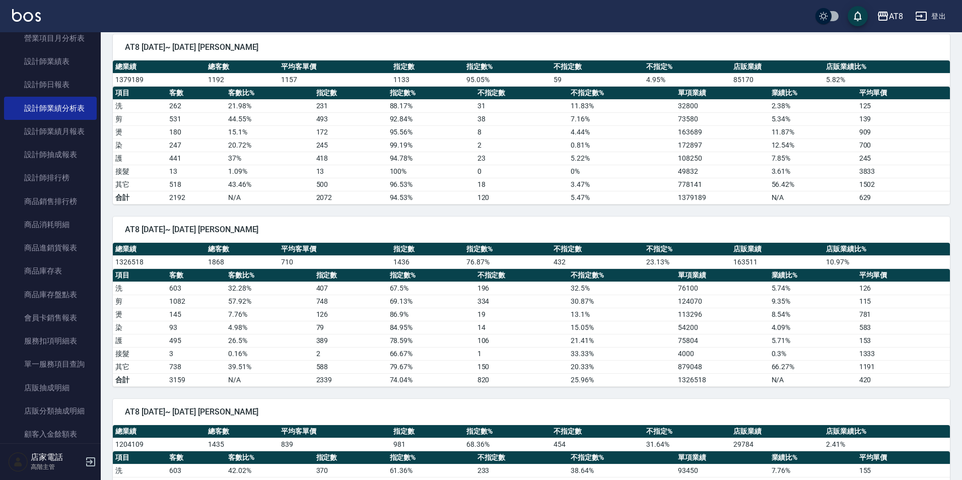
drag, startPoint x: 964, startPoint y: 86, endPoint x: 940, endPoint y: 146, distance: 65.1
click at [940, 146] on td "700" at bounding box center [903, 144] width 93 height 13
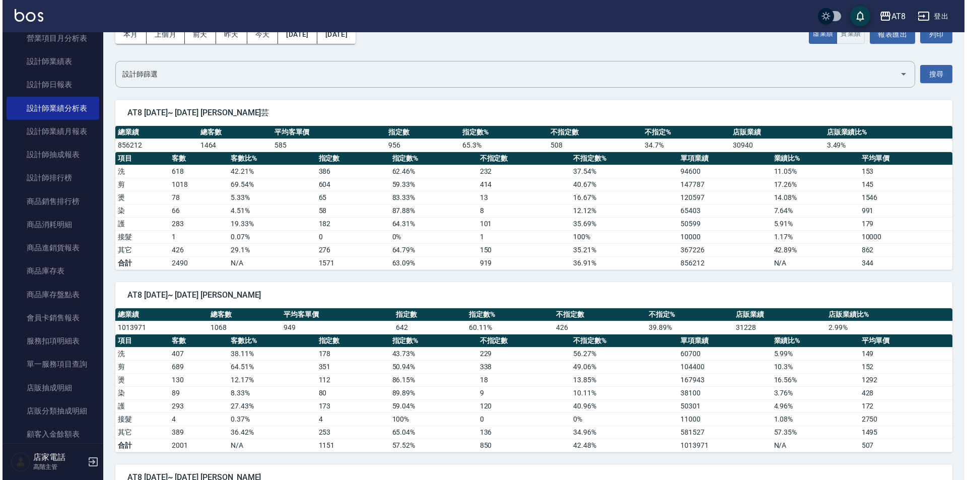
scroll to position [0, 0]
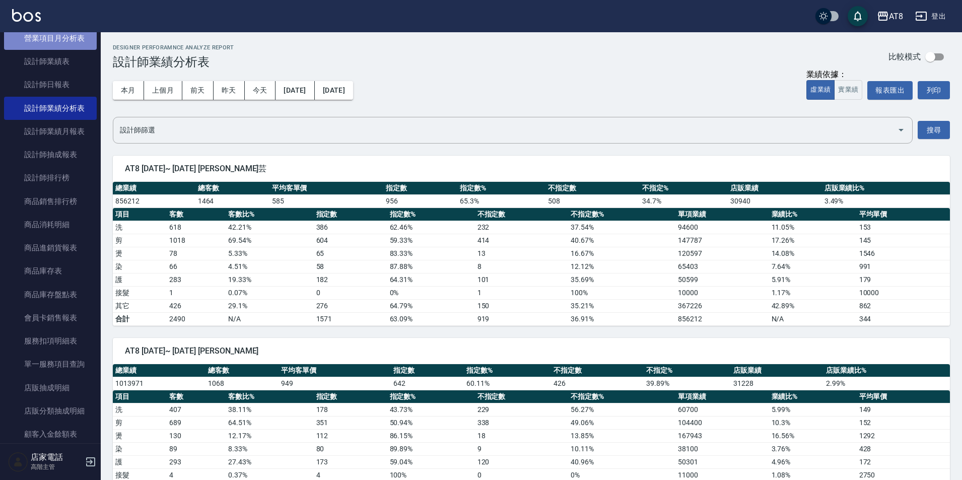
click at [64, 38] on link "營業項目月分析表" at bounding box center [50, 38] width 93 height 23
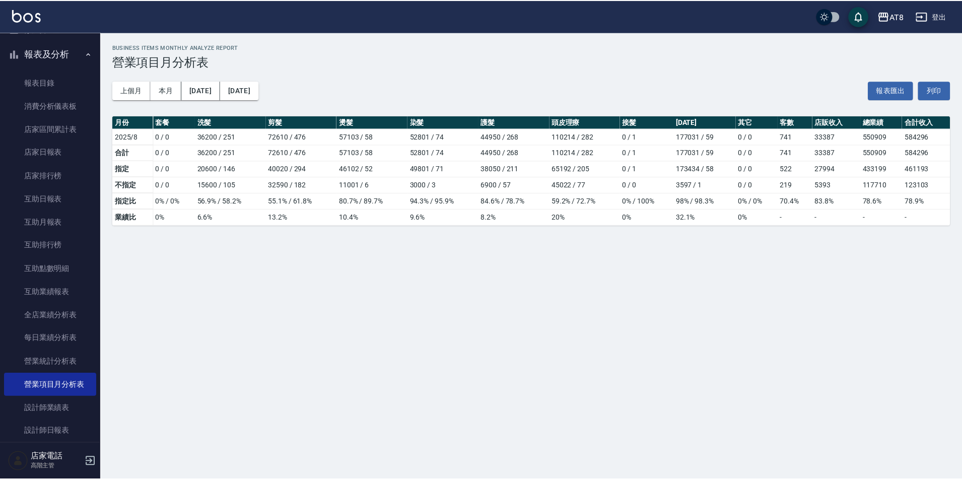
scroll to position [40, 0]
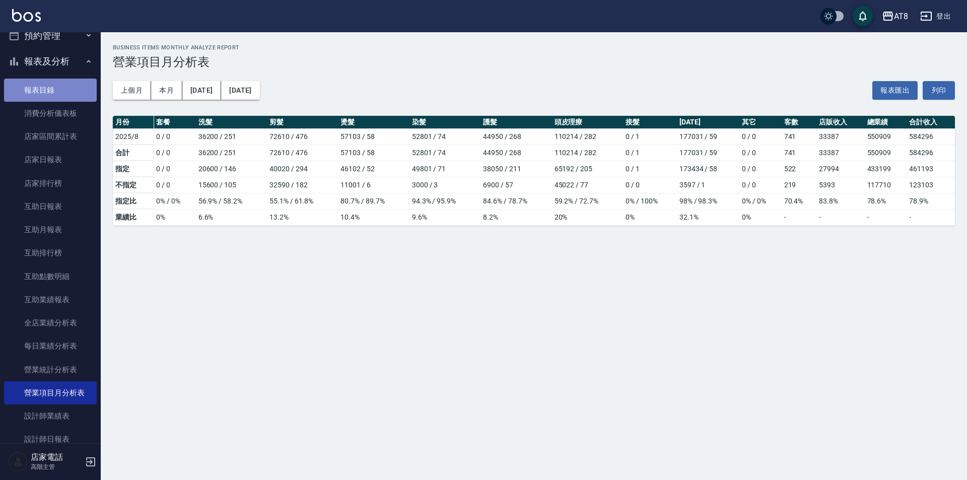
click at [57, 100] on link "報表目錄" at bounding box center [50, 90] width 93 height 23
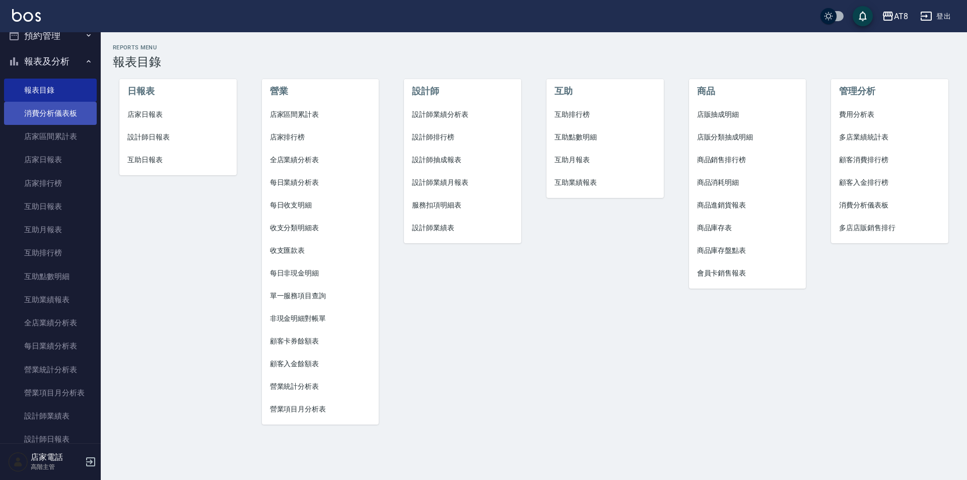
click at [56, 112] on link "消費分析儀表板" at bounding box center [50, 113] width 93 height 23
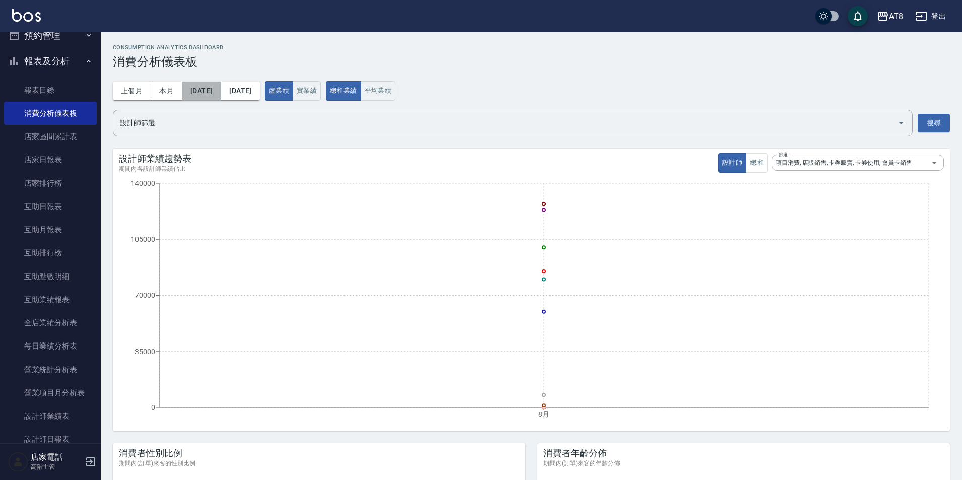
click at [221, 94] on button "[DATE]" at bounding box center [201, 91] width 39 height 19
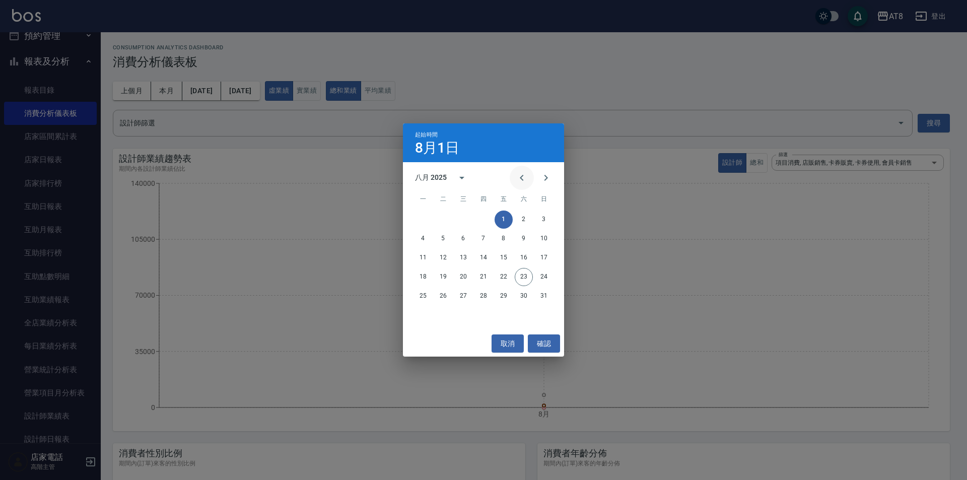
click at [516, 182] on icon "Previous month" at bounding box center [522, 178] width 12 height 12
click at [516, 183] on icon "Previous month" at bounding box center [522, 178] width 12 height 12
click at [516, 184] on icon "Previous month" at bounding box center [522, 178] width 12 height 12
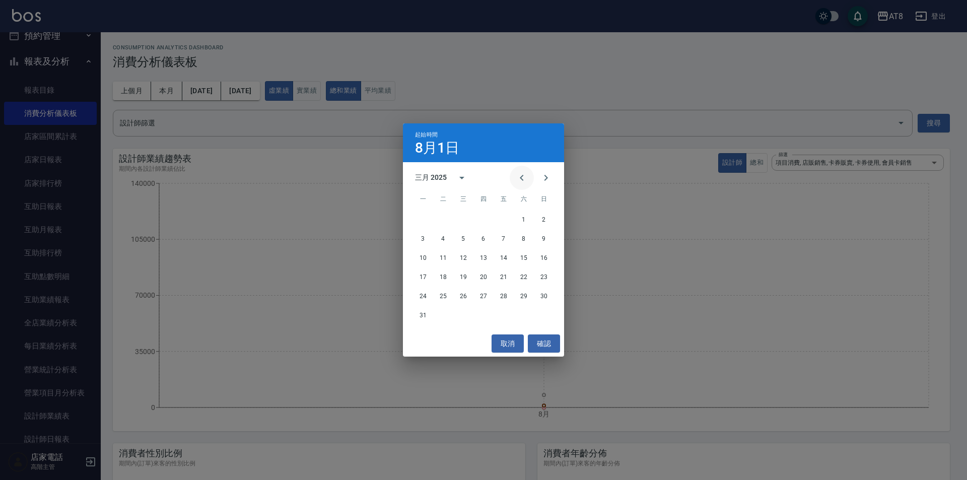
click at [516, 184] on icon "Previous month" at bounding box center [522, 178] width 12 height 12
click at [543, 177] on icon "Next month" at bounding box center [546, 178] width 12 height 12
click at [534, 178] on button "Next month" at bounding box center [546, 178] width 24 height 24
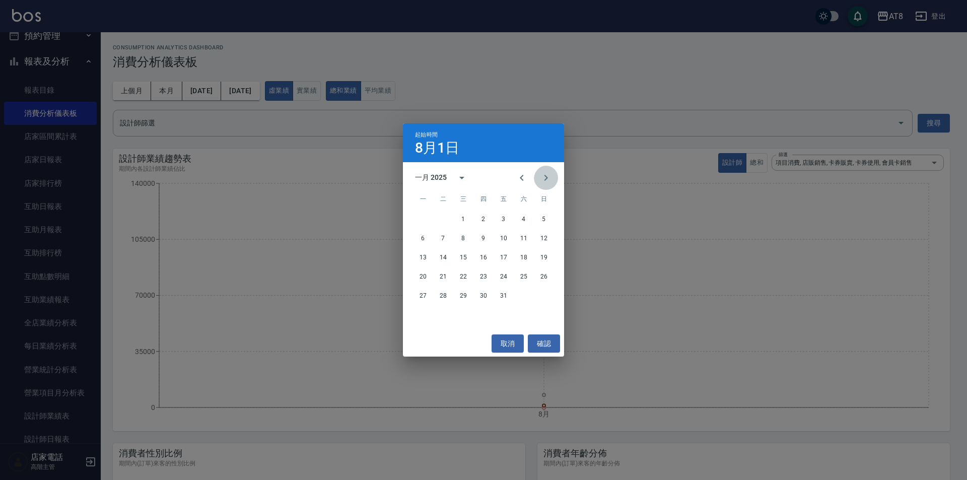
click at [534, 178] on button "Next month" at bounding box center [546, 178] width 24 height 24
drag, startPoint x: 534, startPoint y: 178, endPoint x: 531, endPoint y: 163, distance: 15.5
click at [534, 178] on button "Next month" at bounding box center [546, 178] width 24 height 24
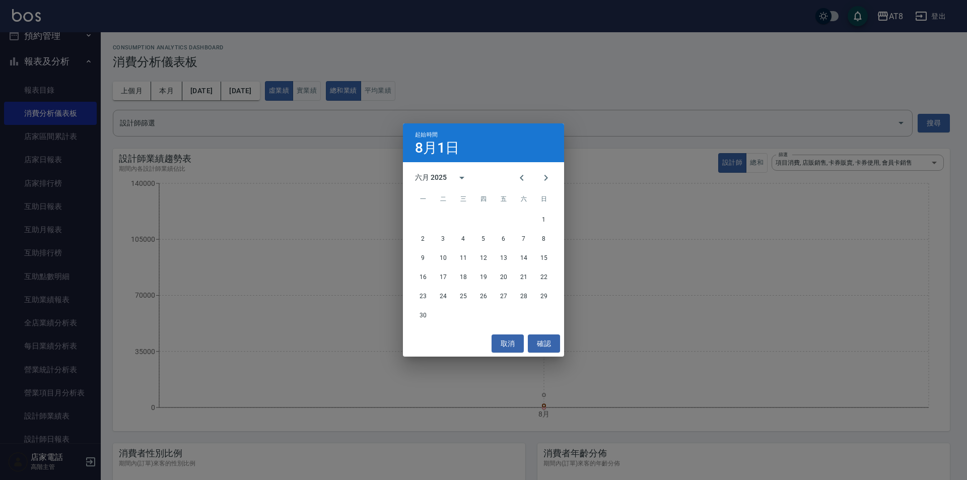
click at [516, 92] on div "起始時間 [DATE] 六月 2025 一 二 三 四 五 六 日 1 2 3 4 5 6 7 8 9 10 11 12 13 14 15 16 17 18 …" at bounding box center [483, 240] width 967 height 480
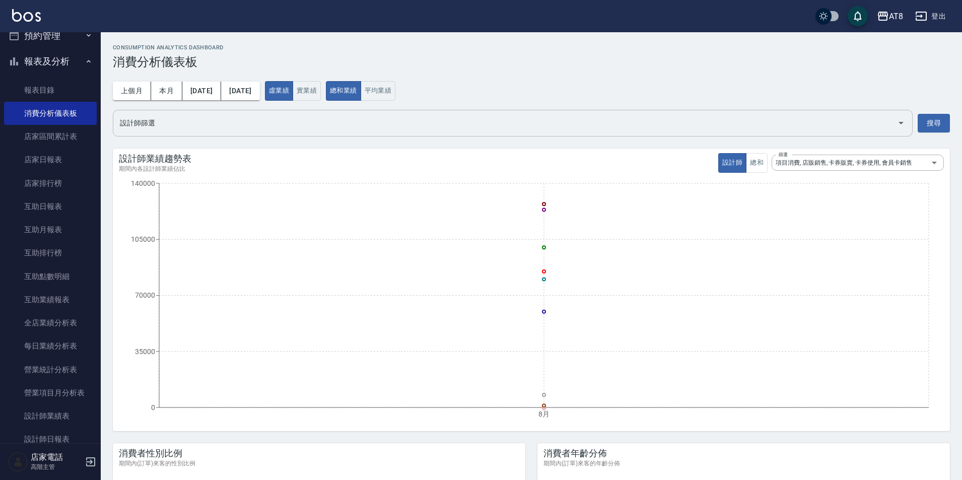
click at [277, 132] on input "設計師篩選" at bounding box center [504, 123] width 775 height 18
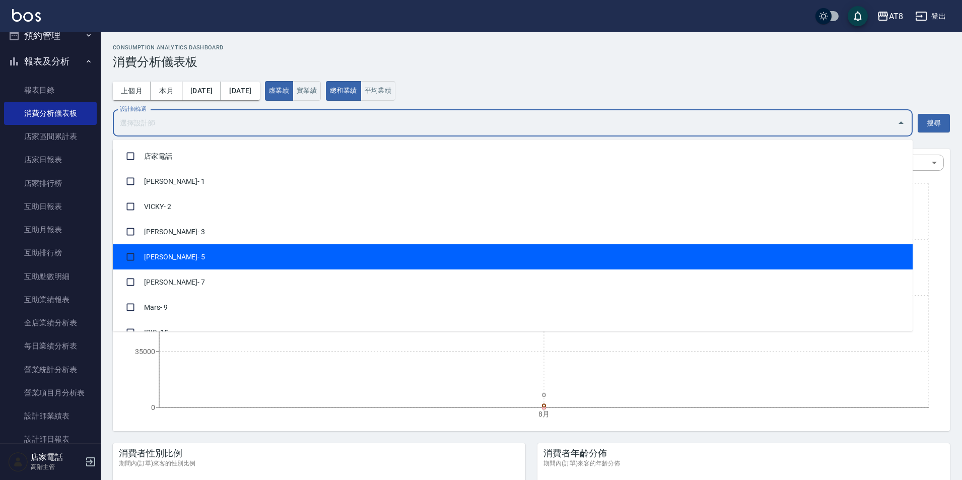
click at [255, 269] on li "HANK - 5" at bounding box center [513, 256] width 800 height 25
checkbox input "true"
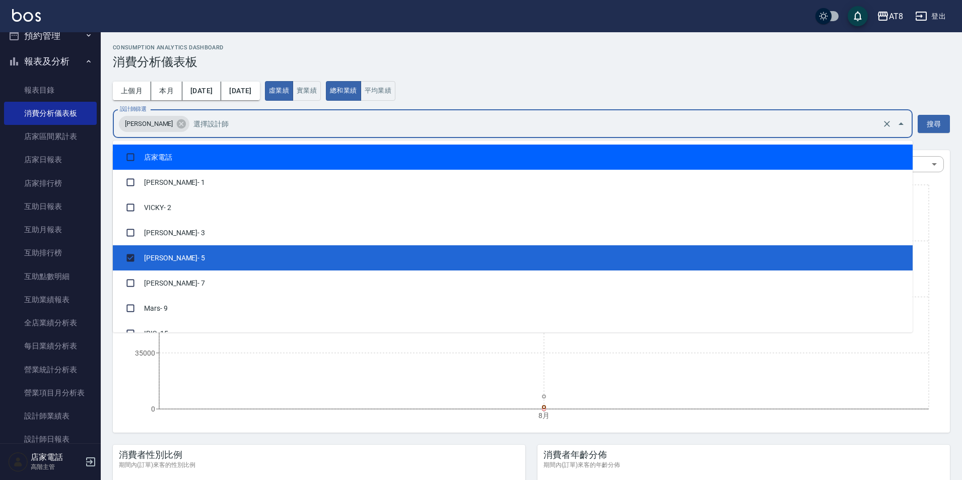
click at [746, 52] on div "consumption analytics dashboard 消費分析儀表板" at bounding box center [531, 56] width 837 height 25
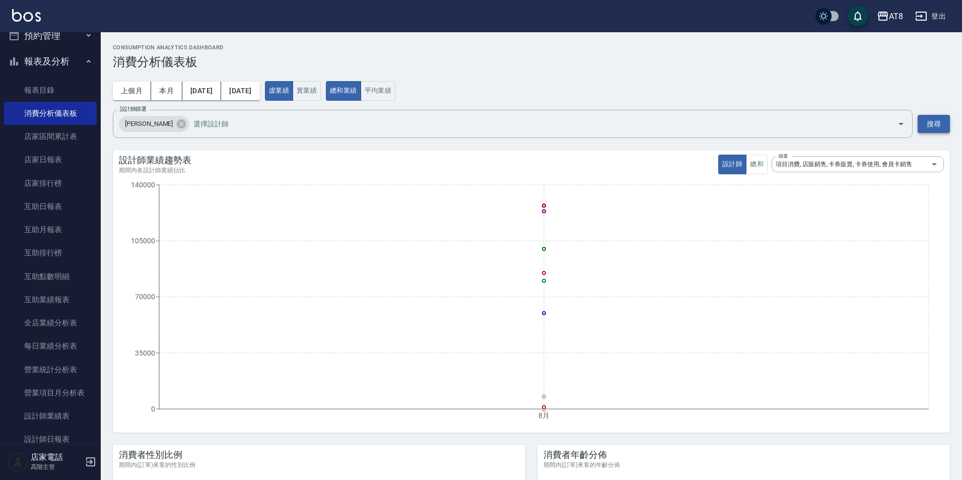
click at [936, 131] on button "搜尋" at bounding box center [933, 124] width 32 height 19
click at [219, 88] on button "[DATE]" at bounding box center [201, 91] width 39 height 19
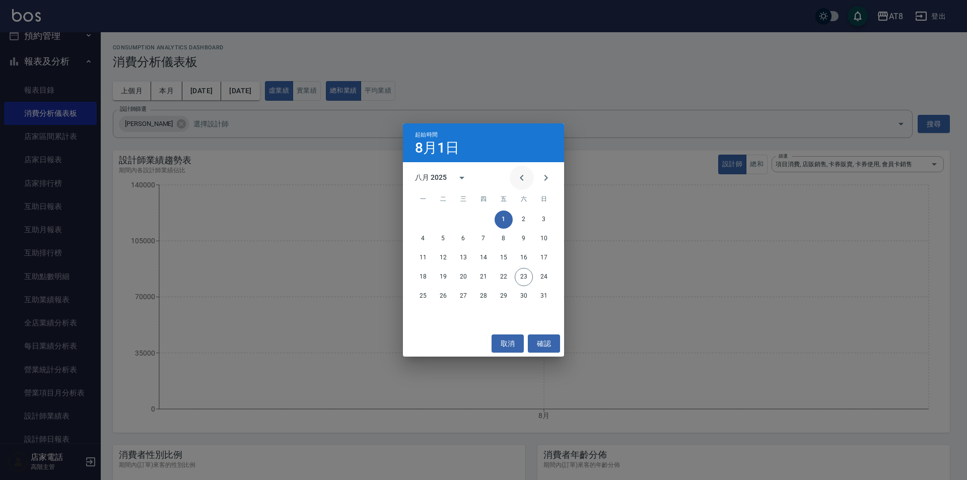
click at [516, 176] on icon "Previous month" at bounding box center [522, 178] width 12 height 12
click at [520, 176] on icon "Previous month" at bounding box center [522, 178] width 4 height 6
click at [516, 176] on icon "Previous month" at bounding box center [522, 178] width 12 height 12
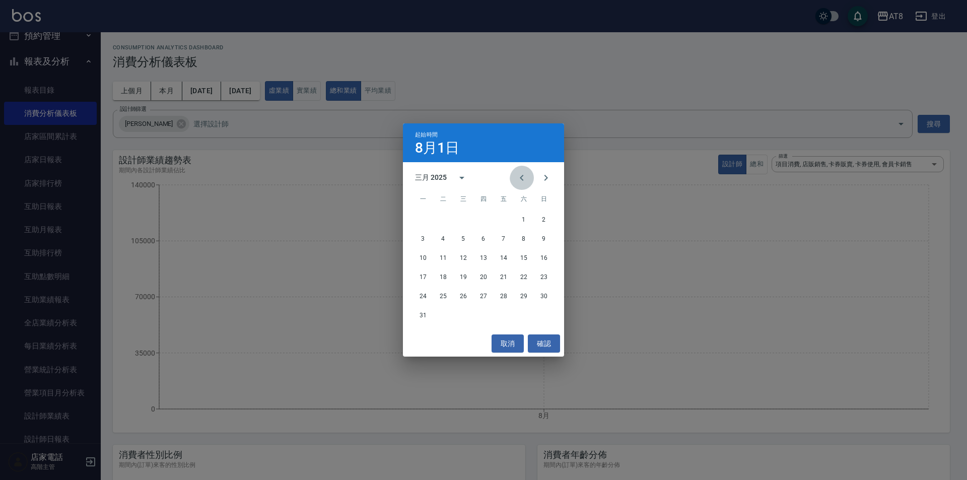
click at [516, 176] on icon "Previous month" at bounding box center [522, 178] width 12 height 12
click at [516, 177] on icon "Previous month" at bounding box center [522, 178] width 12 height 12
click at [464, 217] on button "1" at bounding box center [463, 219] width 18 height 18
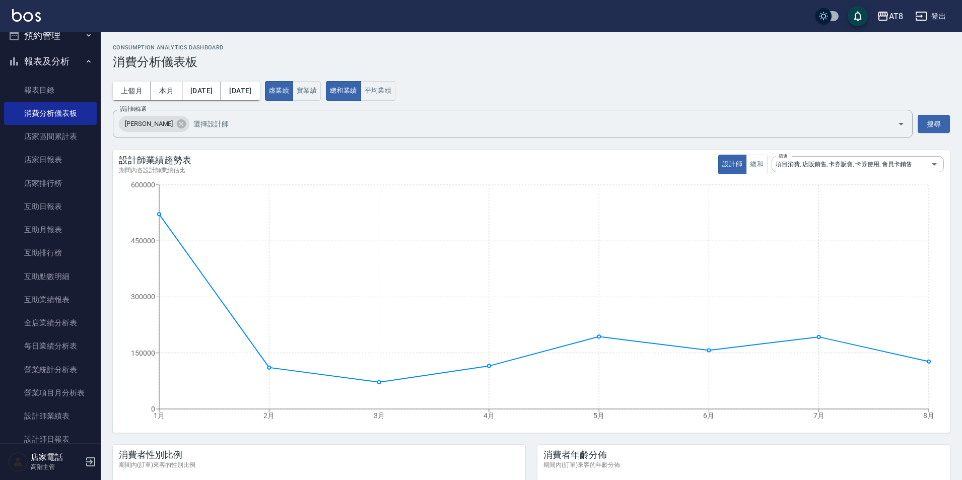
click at [931, 19] on button "登出" at bounding box center [930, 16] width 39 height 19
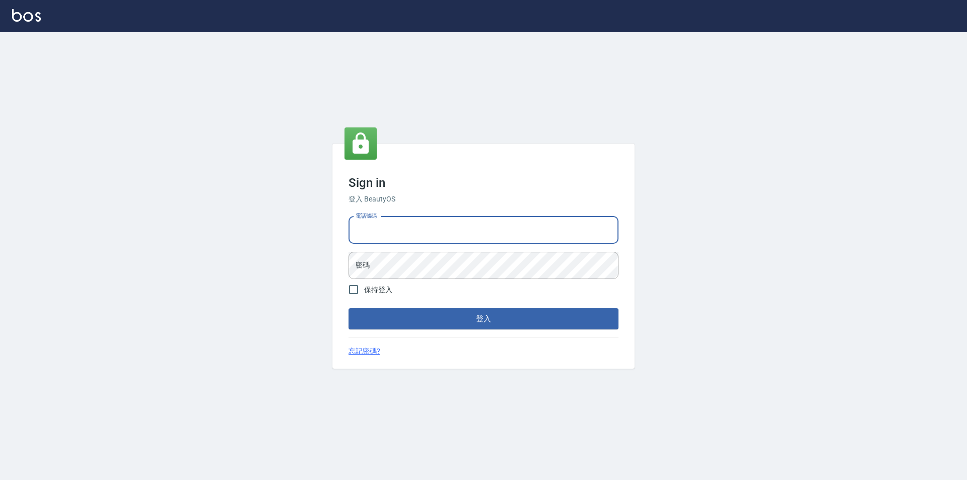
click at [423, 228] on input "電話號碼" at bounding box center [483, 230] width 270 height 27
type input "0989315080"
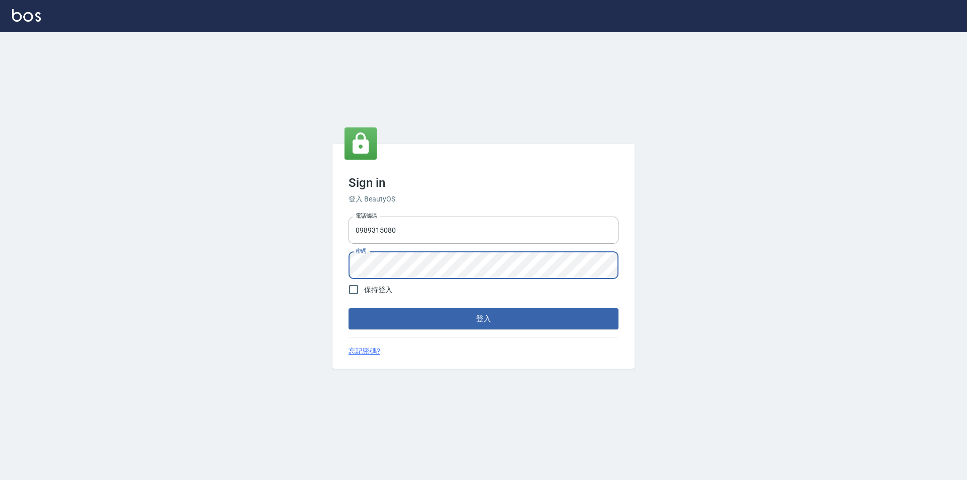
click at [348, 308] on button "登入" at bounding box center [483, 318] width 270 height 21
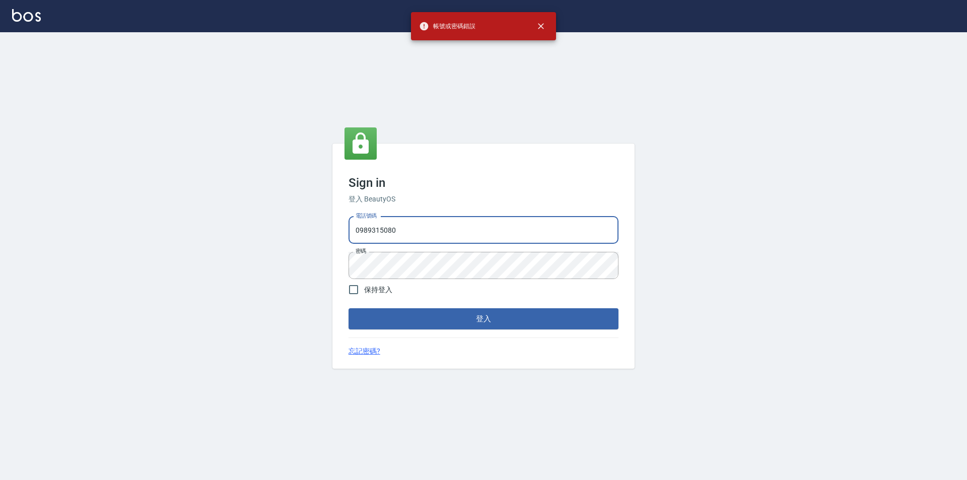
drag, startPoint x: 399, startPoint y: 239, endPoint x: 390, endPoint y: 247, distance: 11.8
click at [396, 241] on div "電話號碼 0989315080 電話號碼 密碼 密碼" at bounding box center [483, 247] width 278 height 70
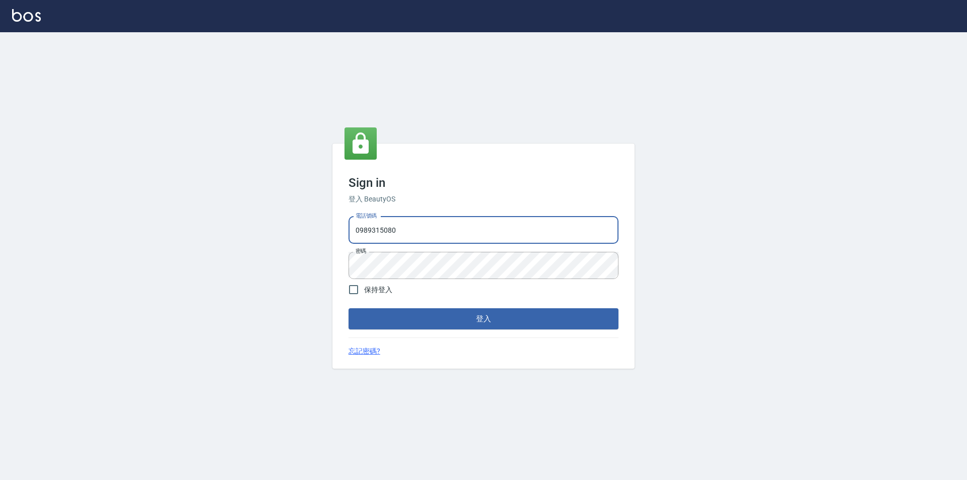
click at [271, 257] on div "Sign in 登入 BeautyOS 電話號碼 0989315080 電話號碼 密碼 密碼 保持登入 登入 忘記密碼?" at bounding box center [483, 256] width 967 height 448
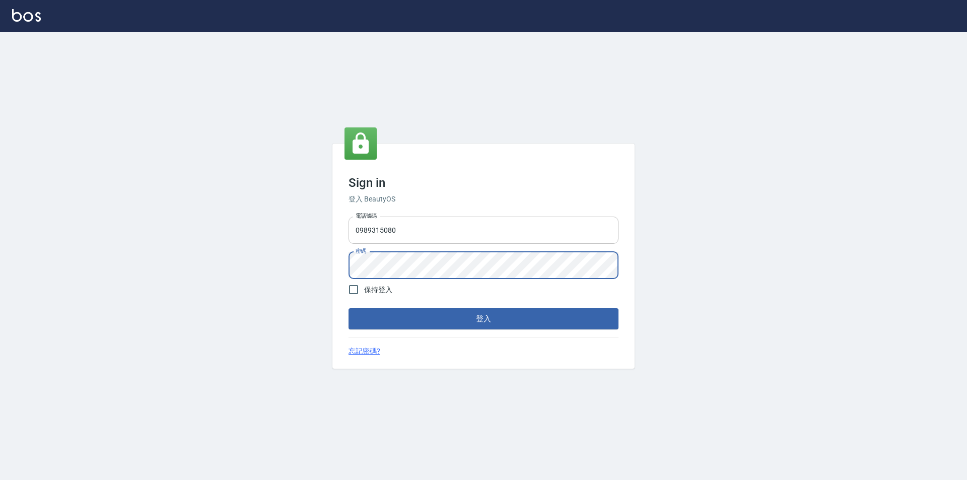
click at [436, 225] on input "0989315080" at bounding box center [483, 230] width 270 height 27
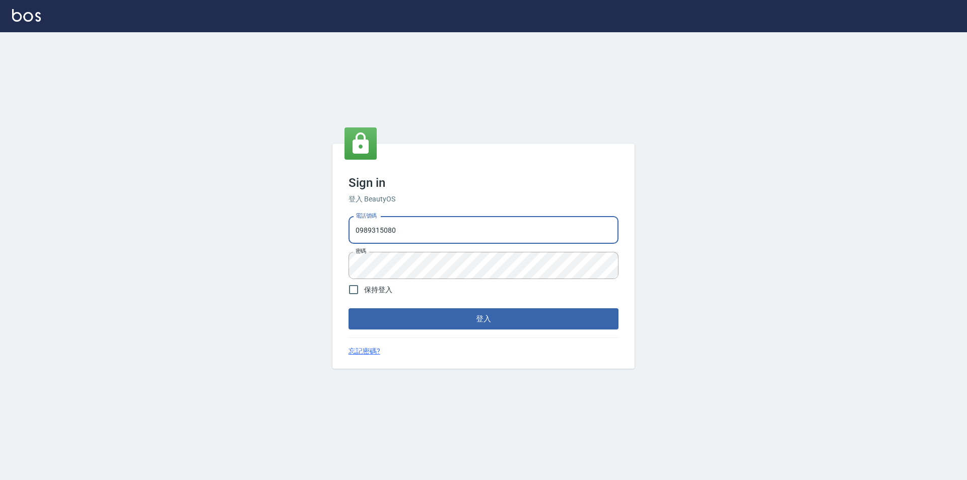
click at [235, 266] on div "Sign in 登入 BeautyOS 電話號碼 0989315080 電話號碼 密碼 密碼 保持登入 登入 忘記密碼?" at bounding box center [483, 256] width 967 height 448
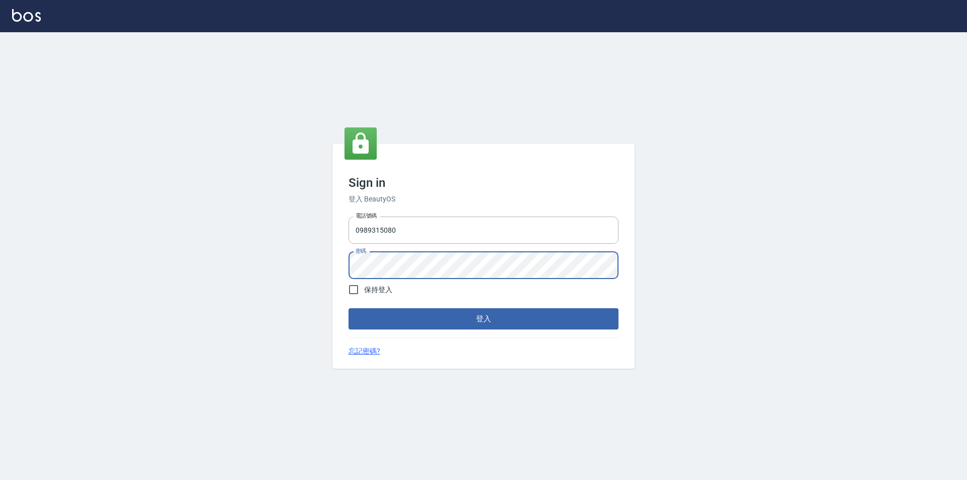
click at [348, 308] on button "登入" at bounding box center [483, 318] width 270 height 21
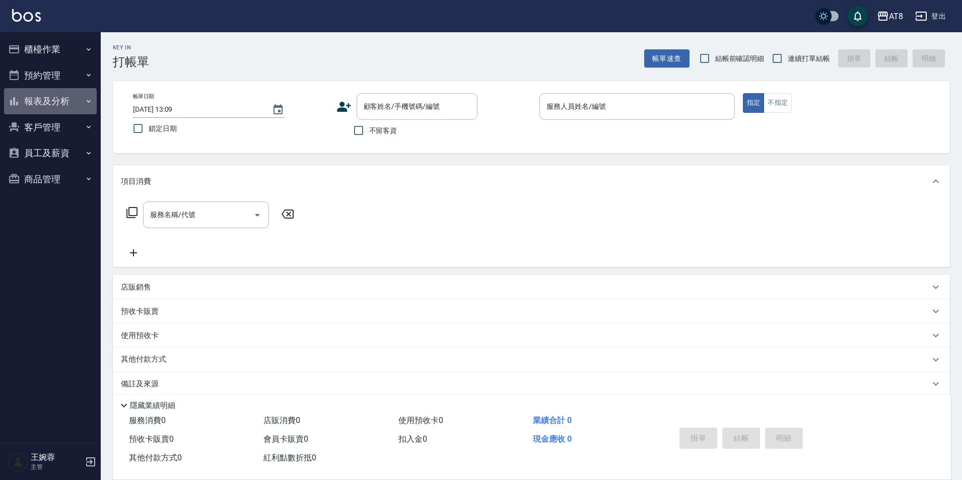
click at [71, 95] on button "報表及分析" at bounding box center [50, 101] width 93 height 26
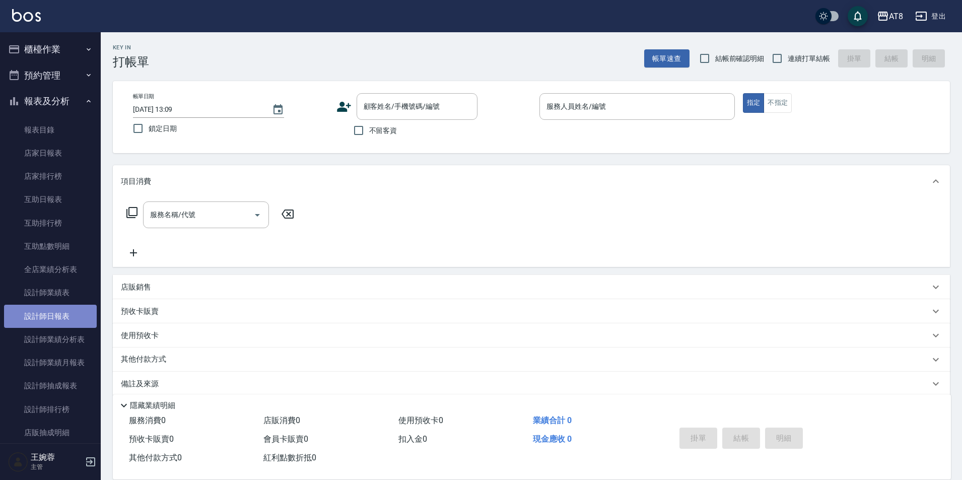
click at [72, 314] on link "設計師日報表" at bounding box center [50, 316] width 93 height 23
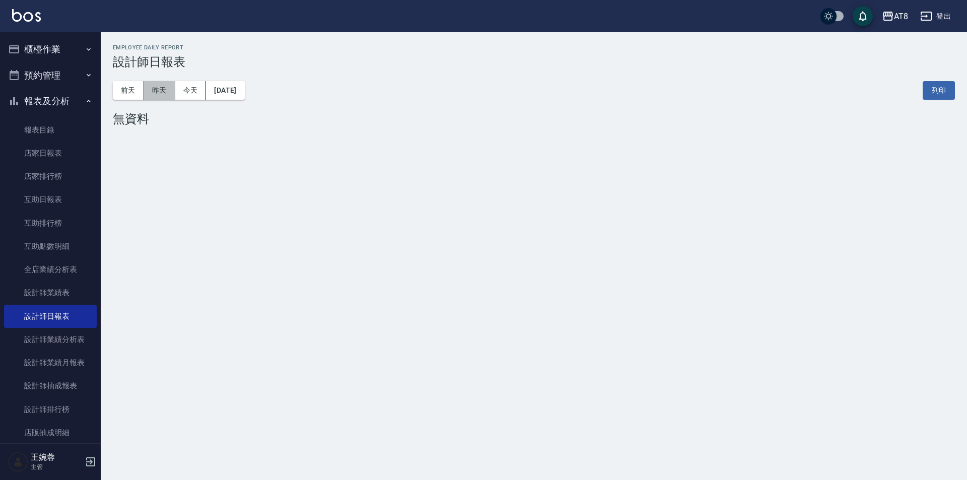
drag, startPoint x: 169, startPoint y: 95, endPoint x: 236, endPoint y: 13, distance: 106.6
click at [229, 28] on div "AT8 登出 櫃檯作業 打帳單 帳單列表 掛單列表 現金收支登錄 材料自購登錄 每日結帳 排班表 現場電腦打卡 預約管理 預約管理 單日預約紀錄 單週預約紀錄…" at bounding box center [483, 240] width 967 height 480
click at [160, 85] on button "昨天" at bounding box center [159, 90] width 31 height 19
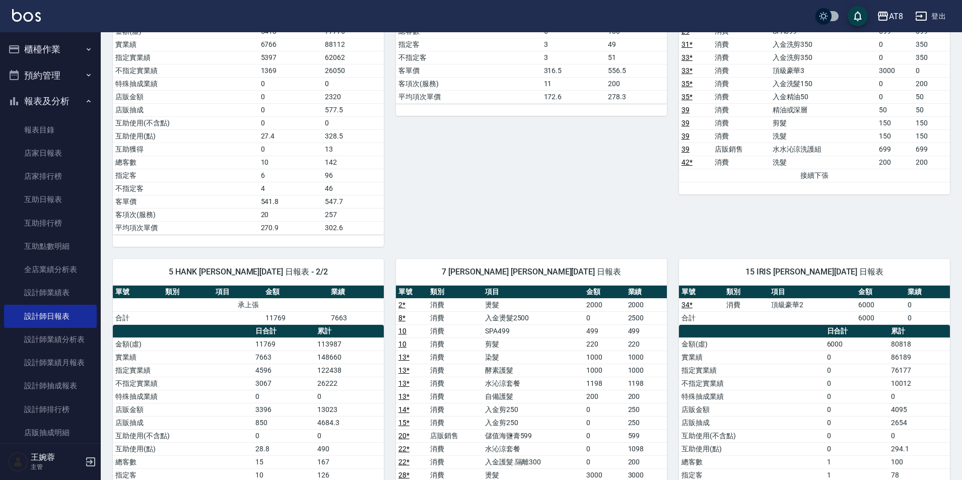
scroll to position [427, 0]
